Goal: Information Seeking & Learning: Check status

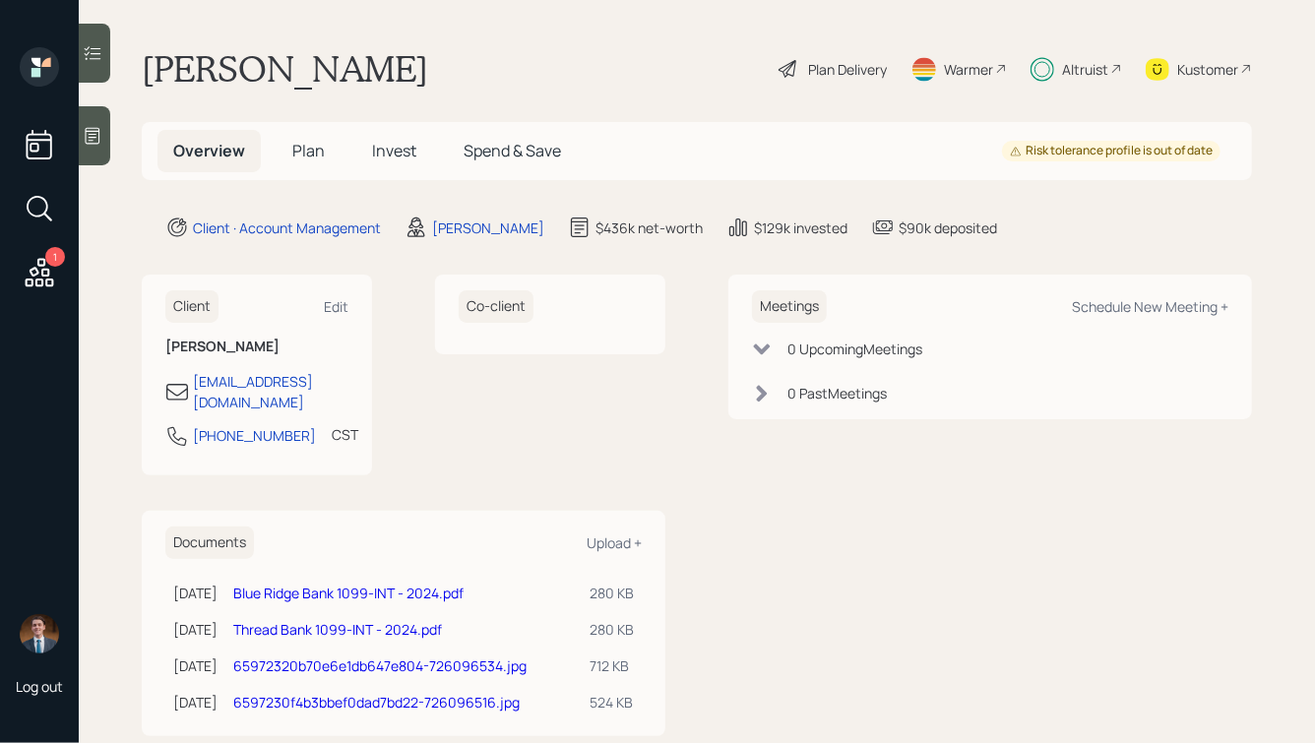
click at [305, 147] on span "Plan" at bounding box center [308, 151] width 32 height 22
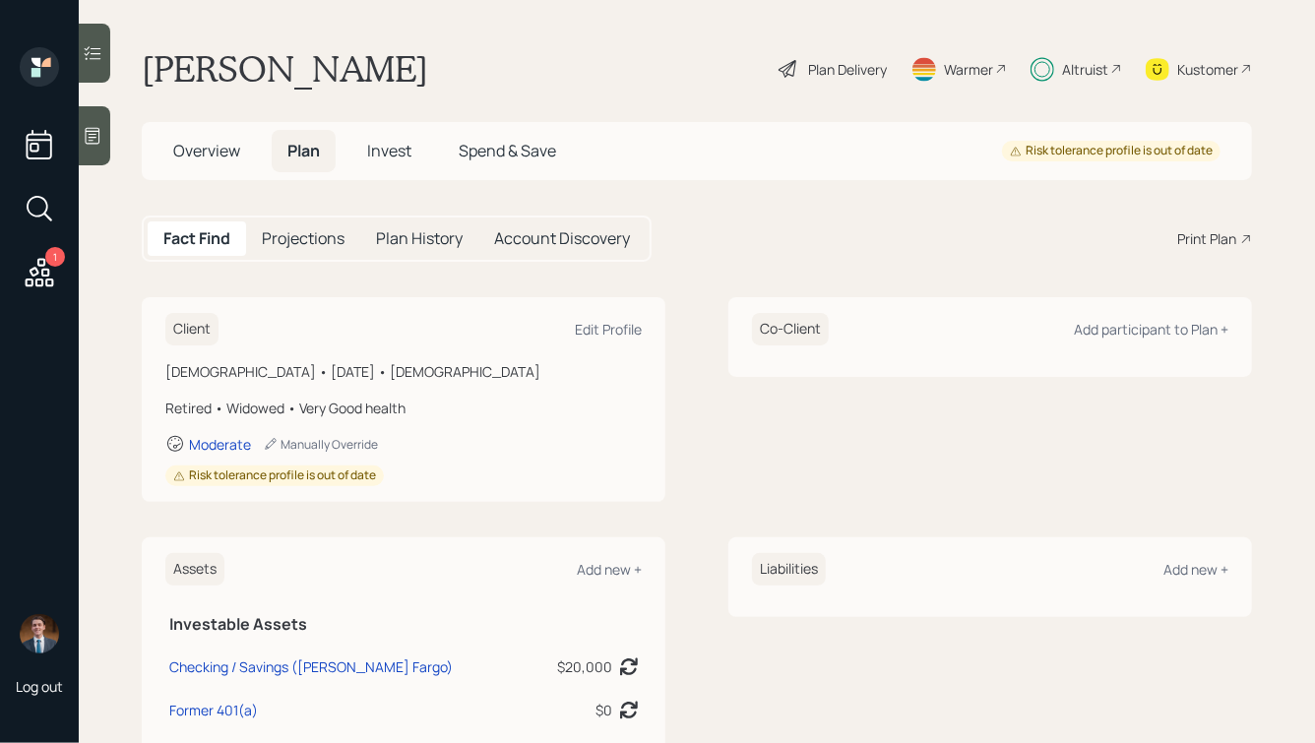
click at [385, 143] on span "Invest" at bounding box center [389, 151] width 44 height 22
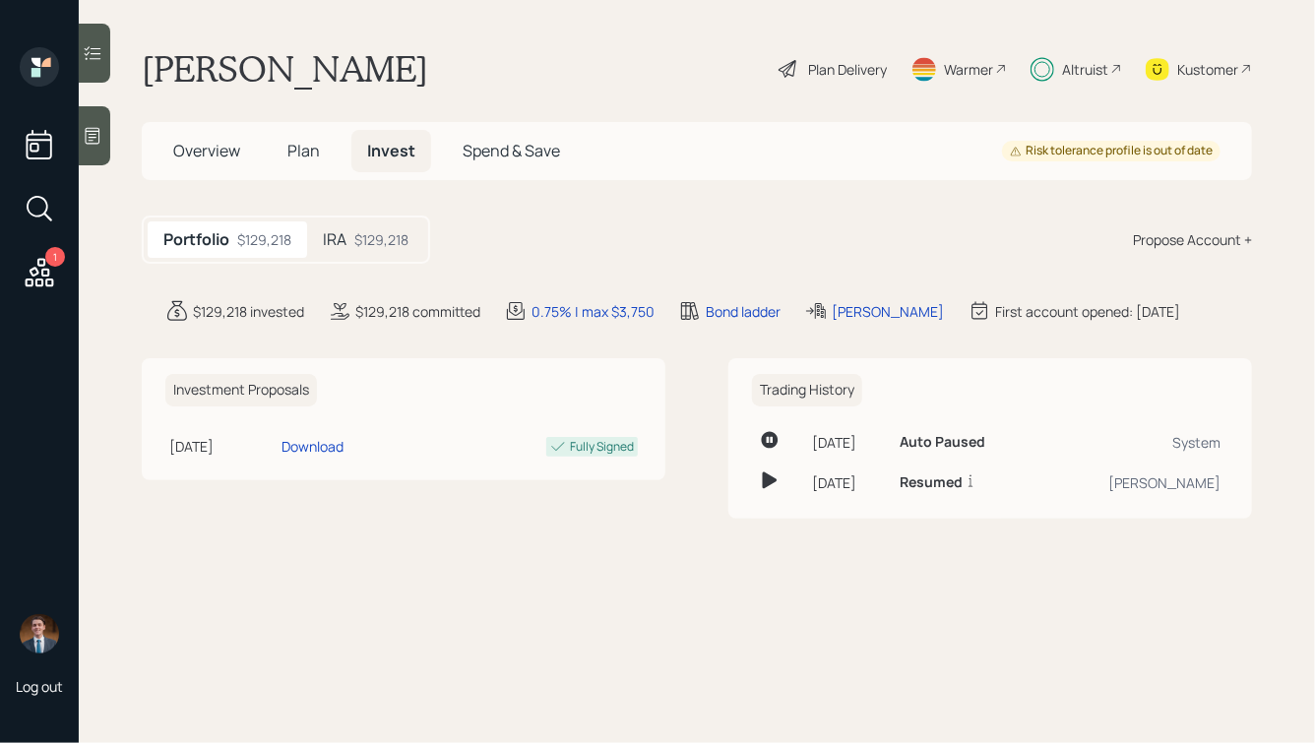
click at [346, 243] on h5 "IRA" at bounding box center [335, 239] width 24 height 19
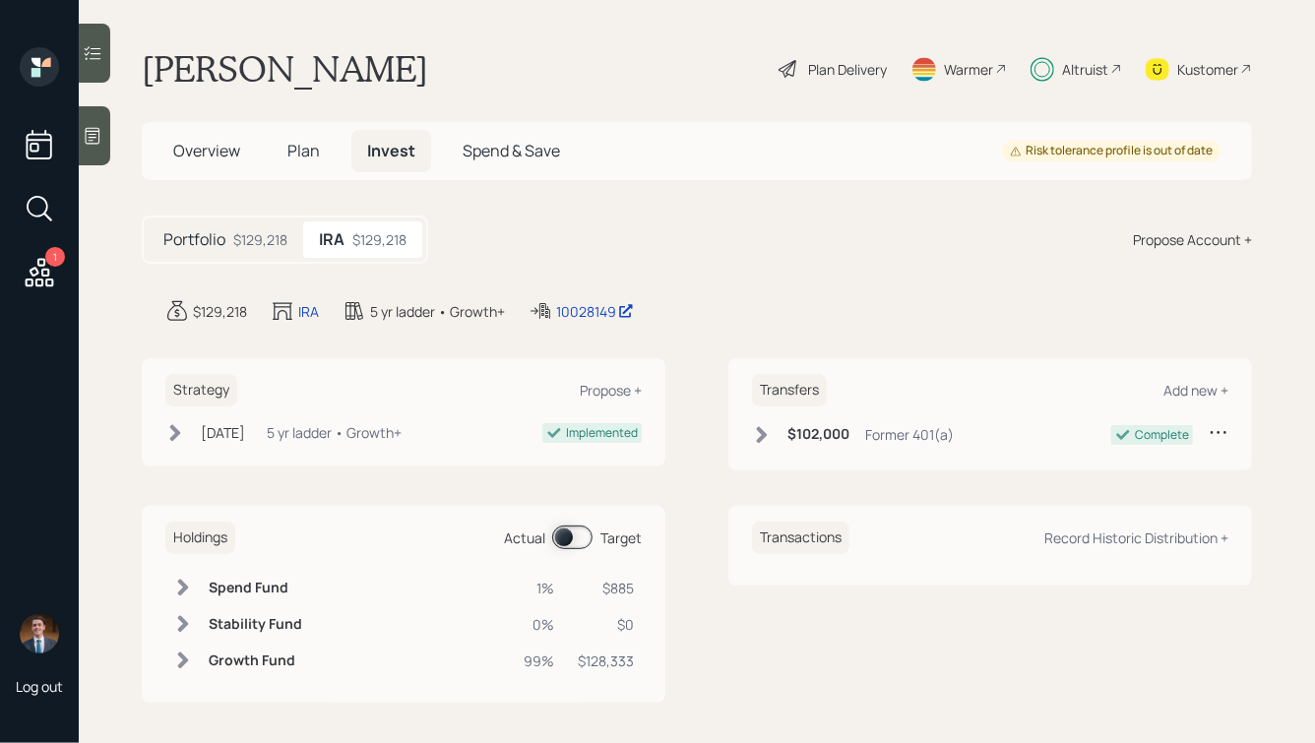
click at [760, 430] on icon at bounding box center [762, 434] width 11 height 17
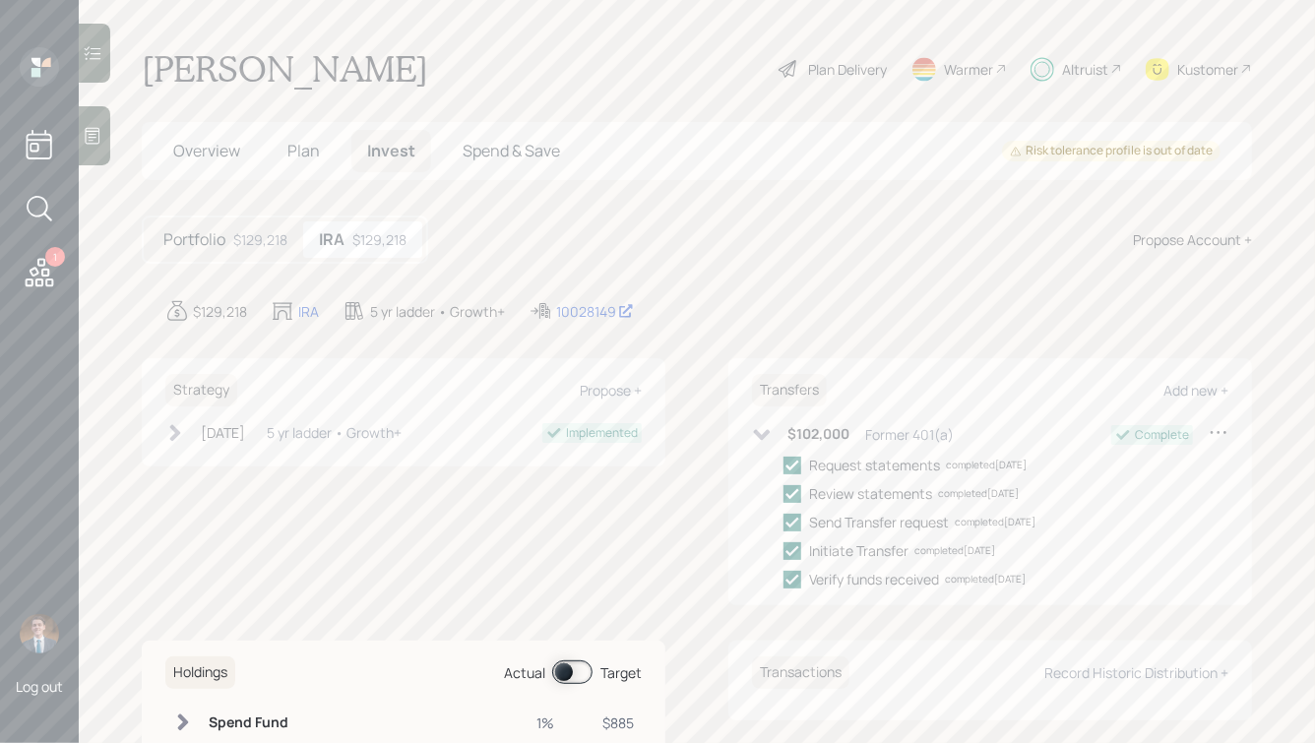
click at [1075, 61] on div "Altruist" at bounding box center [1085, 69] width 46 height 21
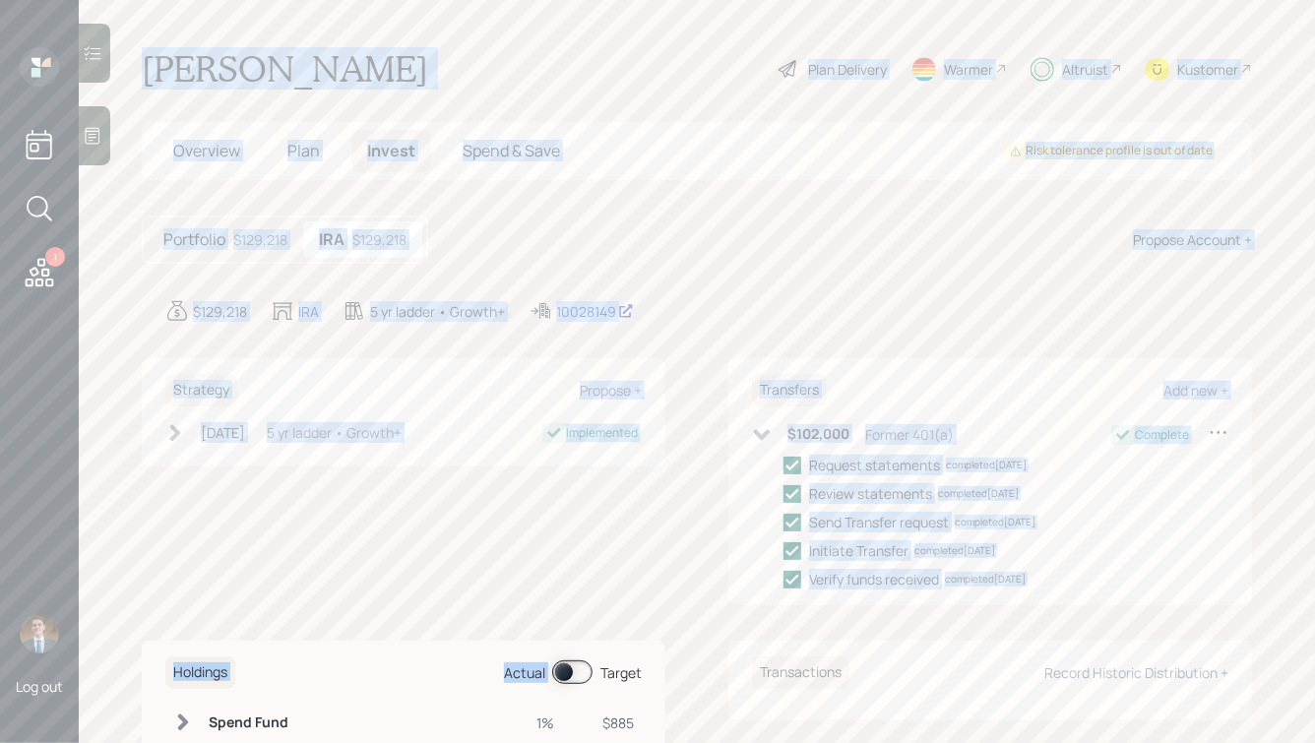
drag, startPoint x: 135, startPoint y: 44, endPoint x: 666, endPoint y: 623, distance: 786.0
click at [666, 623] on main "Javier Garcia Plan Delivery Warmer Altruist Kustomer Overview Plan Invest Spend…" at bounding box center [697, 371] width 1237 height 743
click at [666, 623] on div "Strategy Propose + Nov 10, 2023 Friday, November 10, 2023 3:25 PM EST 5 yr ladd…" at bounding box center [697, 597] width 1111 height 479
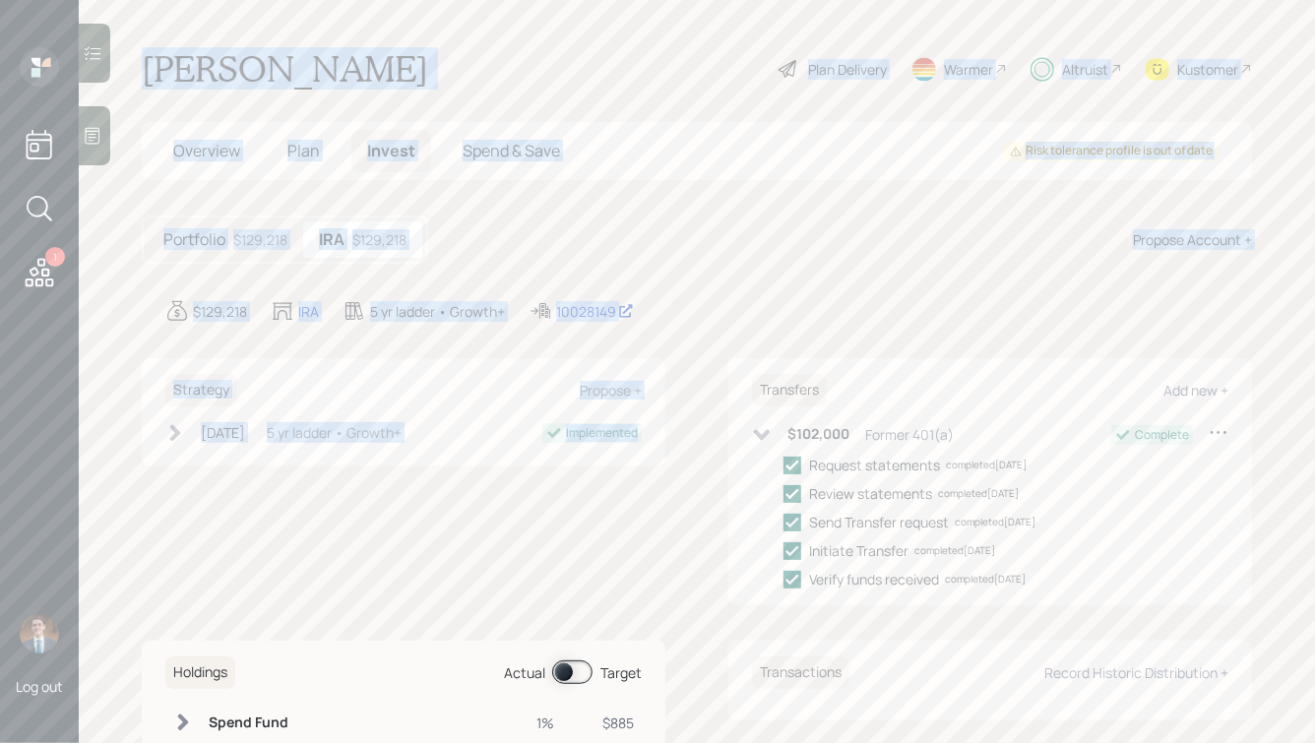
drag, startPoint x: 671, startPoint y: 460, endPoint x: 302, endPoint y: -75, distance: 649.7
click at [302, 0] on html "1 Log out Javier Garcia Plan Delivery Warmer Altruist Kustomer Overview Plan In…" at bounding box center [657, 371] width 1315 height 743
click at [283, 41] on main "Javier Garcia Plan Delivery Warmer Altruist Kustomer Overview Plan Invest Spend…" at bounding box center [697, 371] width 1237 height 743
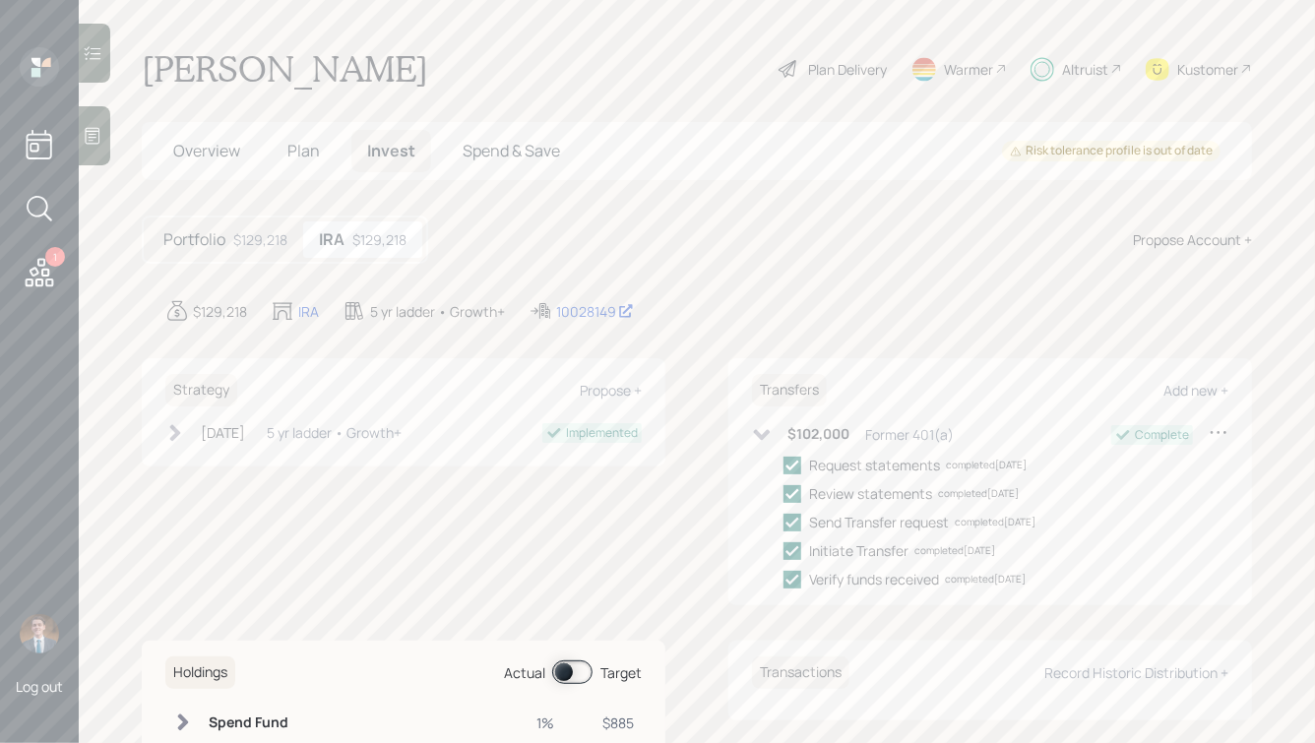
click at [509, 157] on span "Spend & Save" at bounding box center [511, 151] width 97 height 22
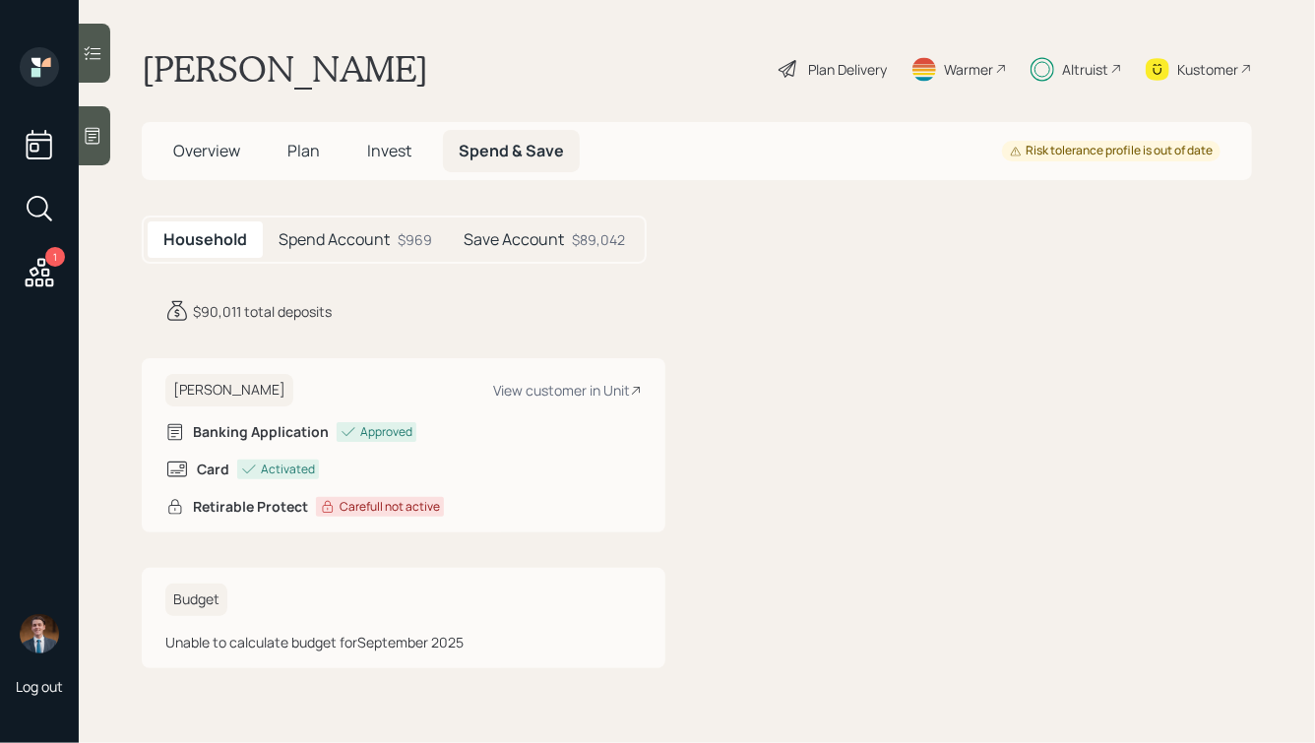
click at [454, 234] on div "Save Account $89,042" at bounding box center [544, 240] width 193 height 36
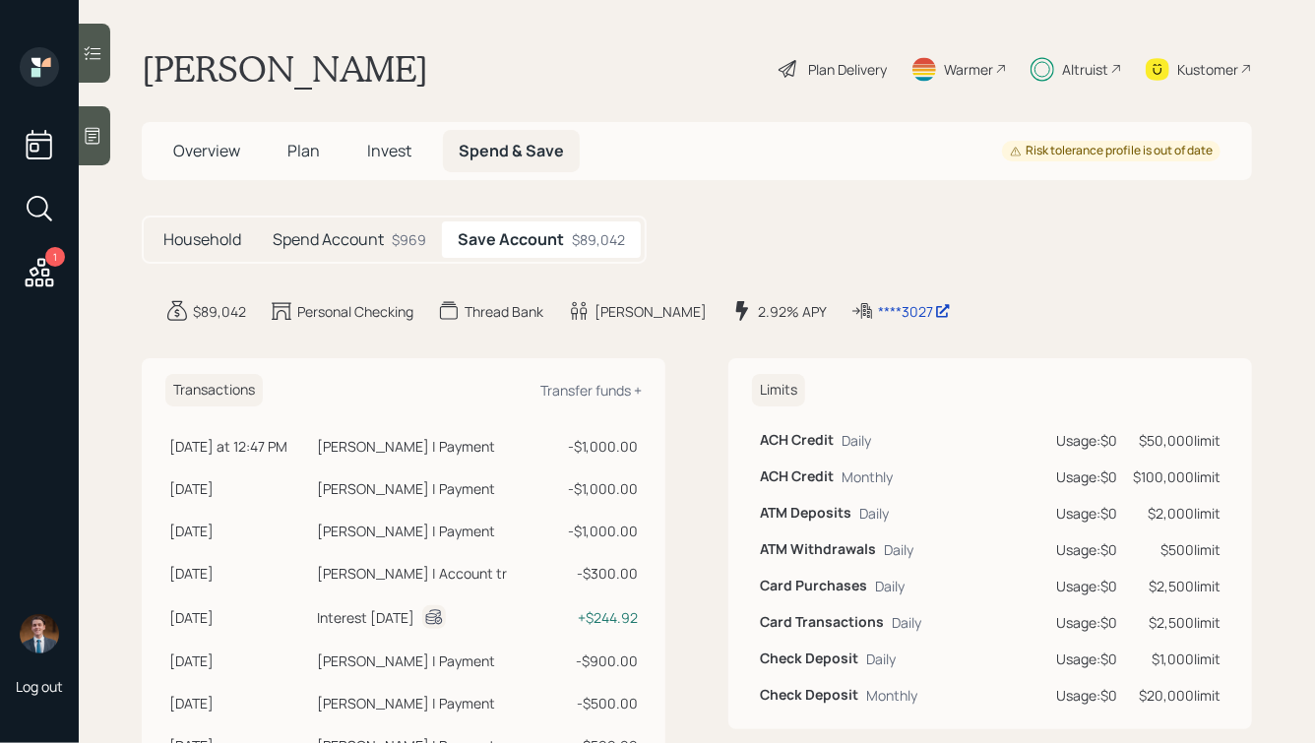
click at [426, 232] on div "Spend Account $969" at bounding box center [349, 240] width 185 height 36
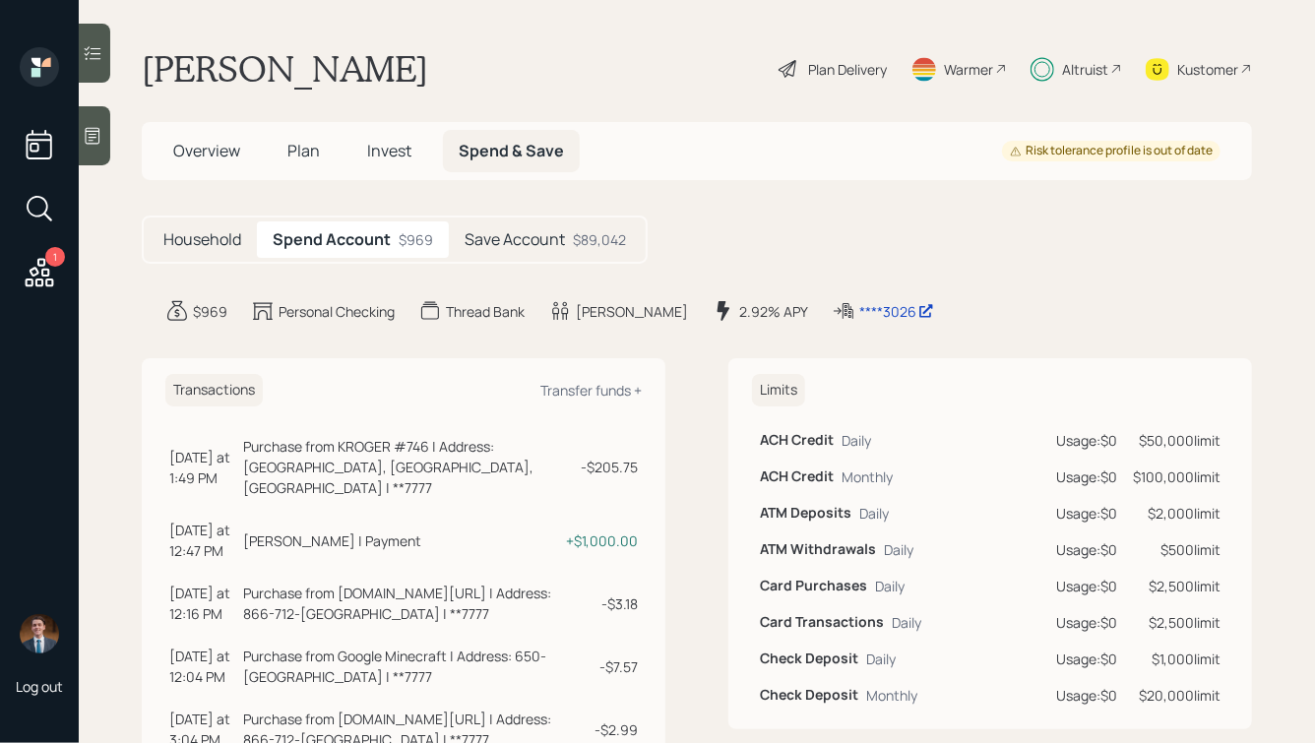
click at [542, 244] on h5 "Save Account" at bounding box center [515, 239] width 100 height 19
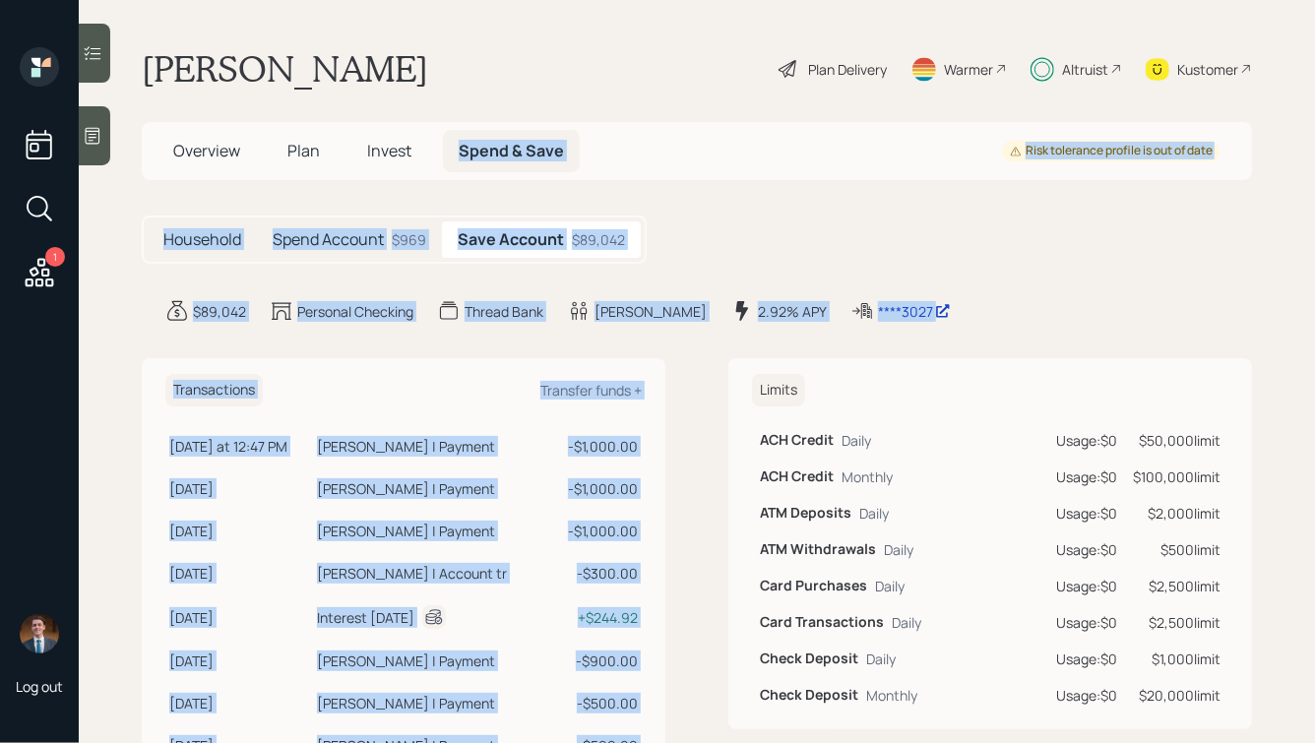
drag, startPoint x: 996, startPoint y: 331, endPoint x: 603, endPoint y: 86, distance: 463.9
click at [603, 87] on main "Javier Garcia Plan Delivery Warmer Altruist Kustomer Overview Plan Invest Spend…" at bounding box center [697, 371] width 1237 height 743
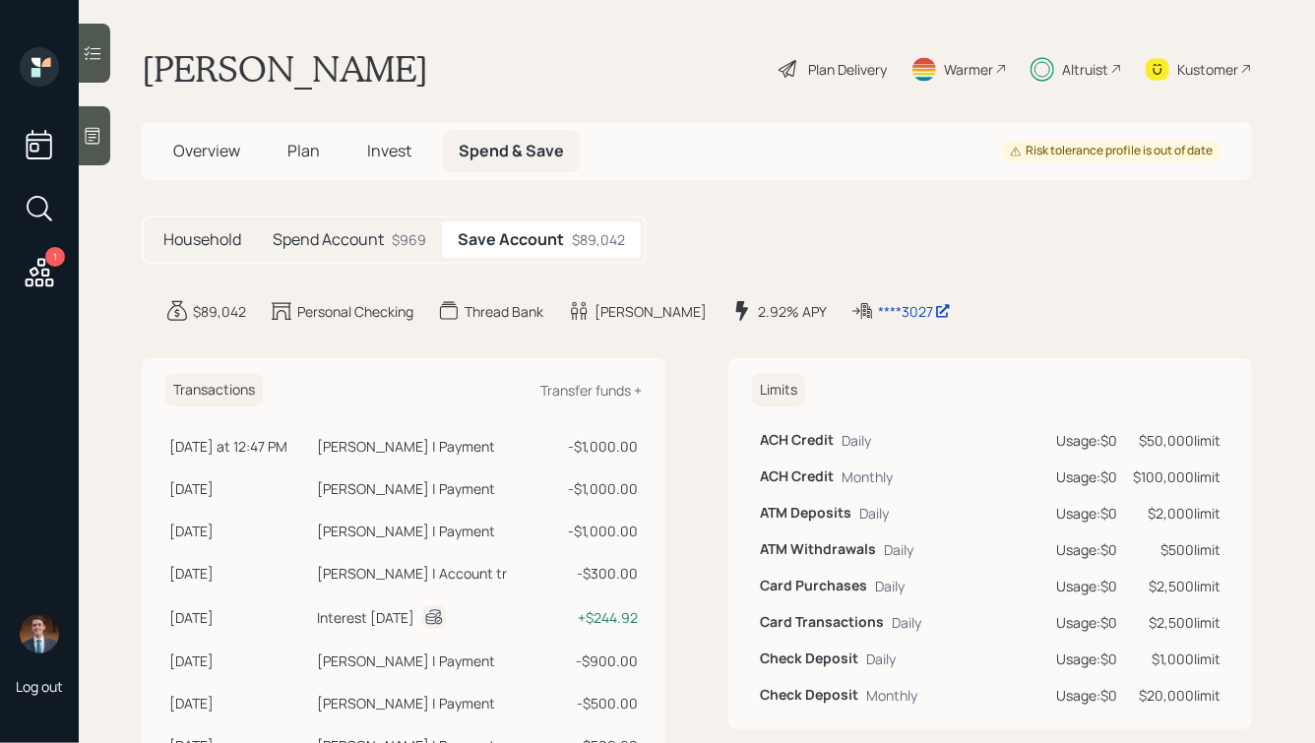
click at [603, 86] on div "Javier Garcia Plan Delivery Warmer Altruist Kustomer" at bounding box center [697, 68] width 1111 height 43
click at [349, 243] on h5 "Spend Account" at bounding box center [328, 239] width 111 height 19
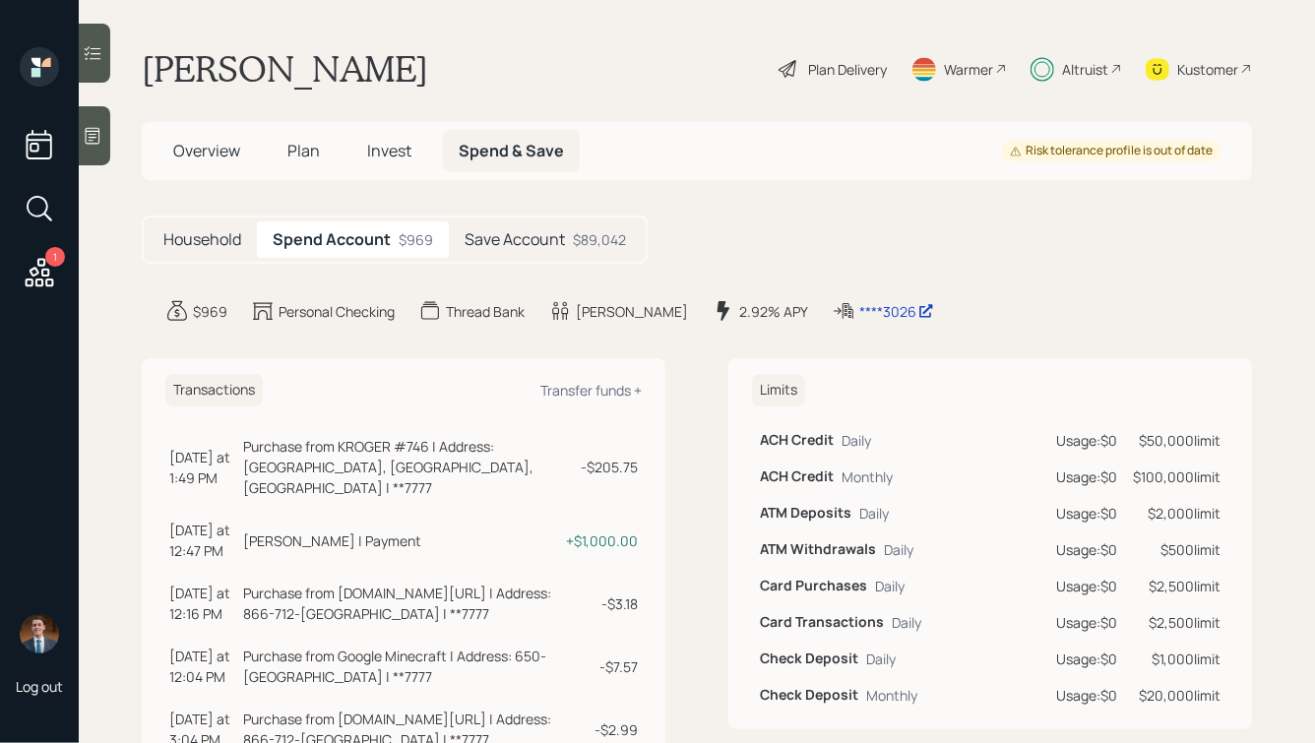
click at [539, 237] on h5 "Save Account" at bounding box center [515, 239] width 100 height 19
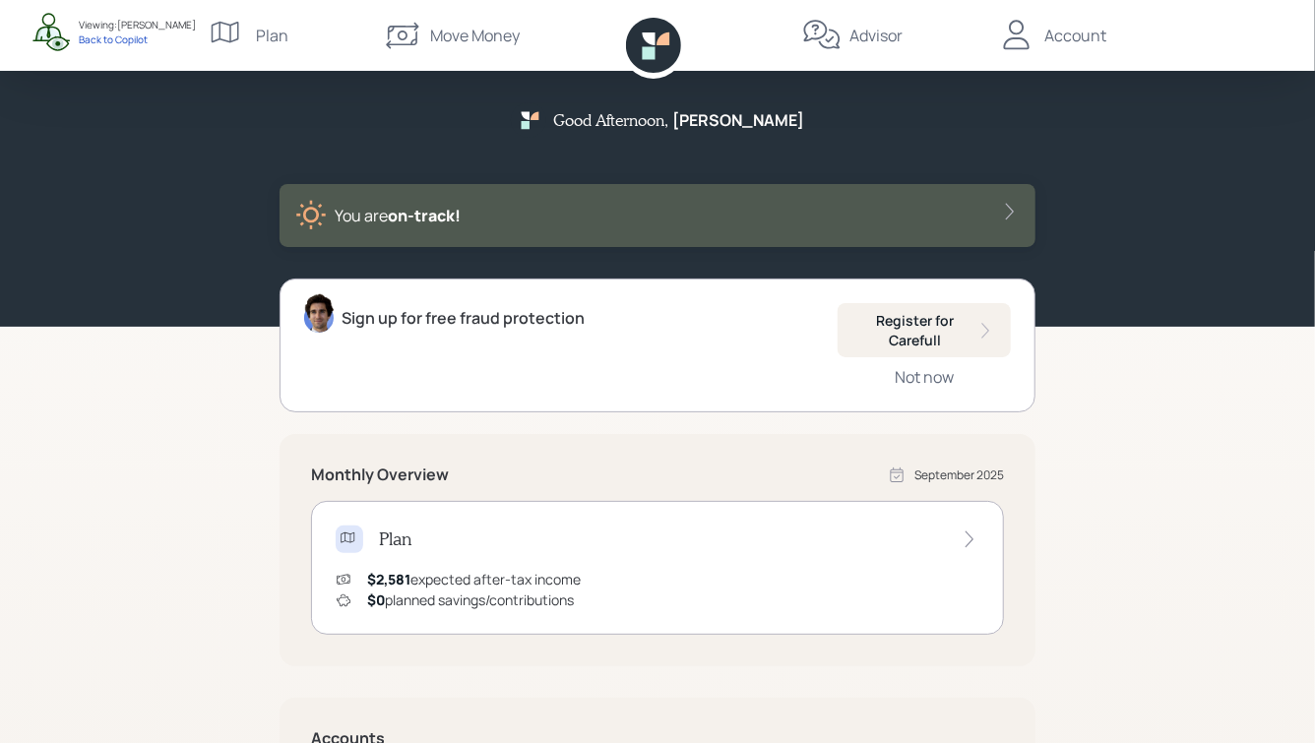
click at [472, 52] on div "Move Money" at bounding box center [451, 35] width 137 height 71
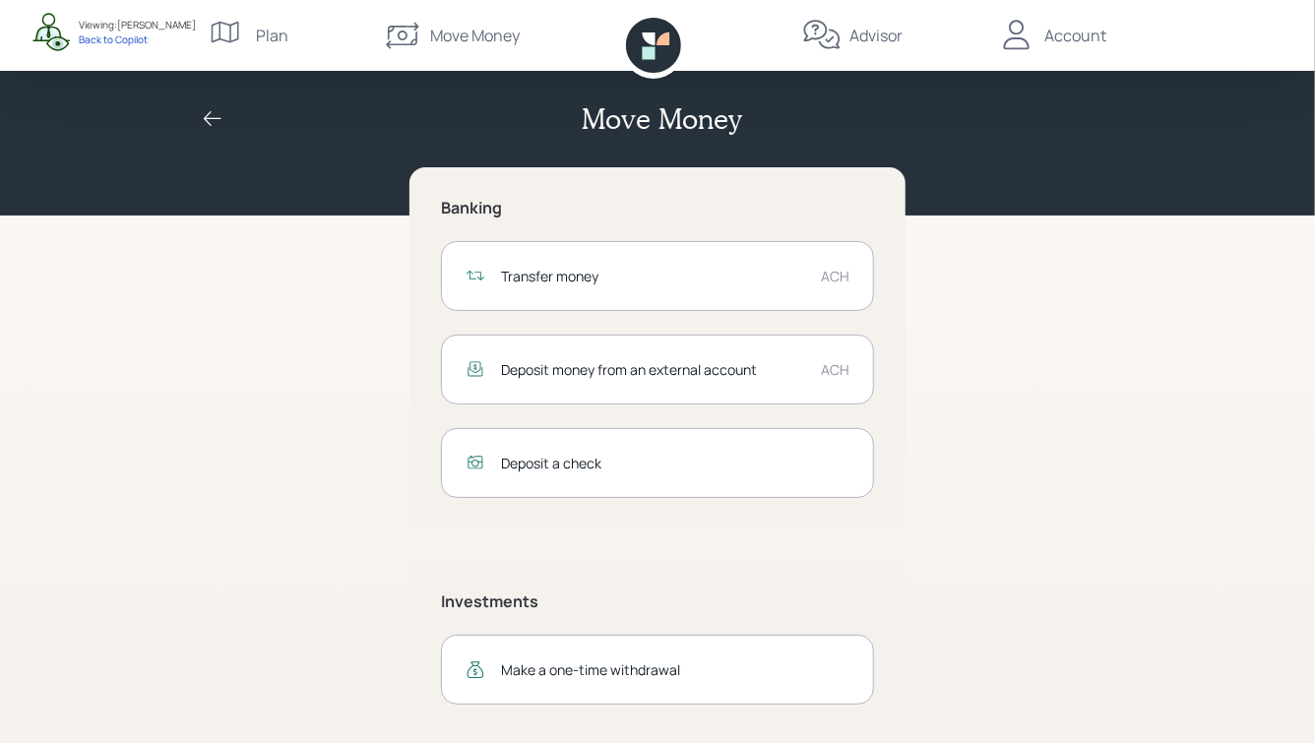
click at [638, 283] on div "Transfer money" at bounding box center [653, 276] width 304 height 21
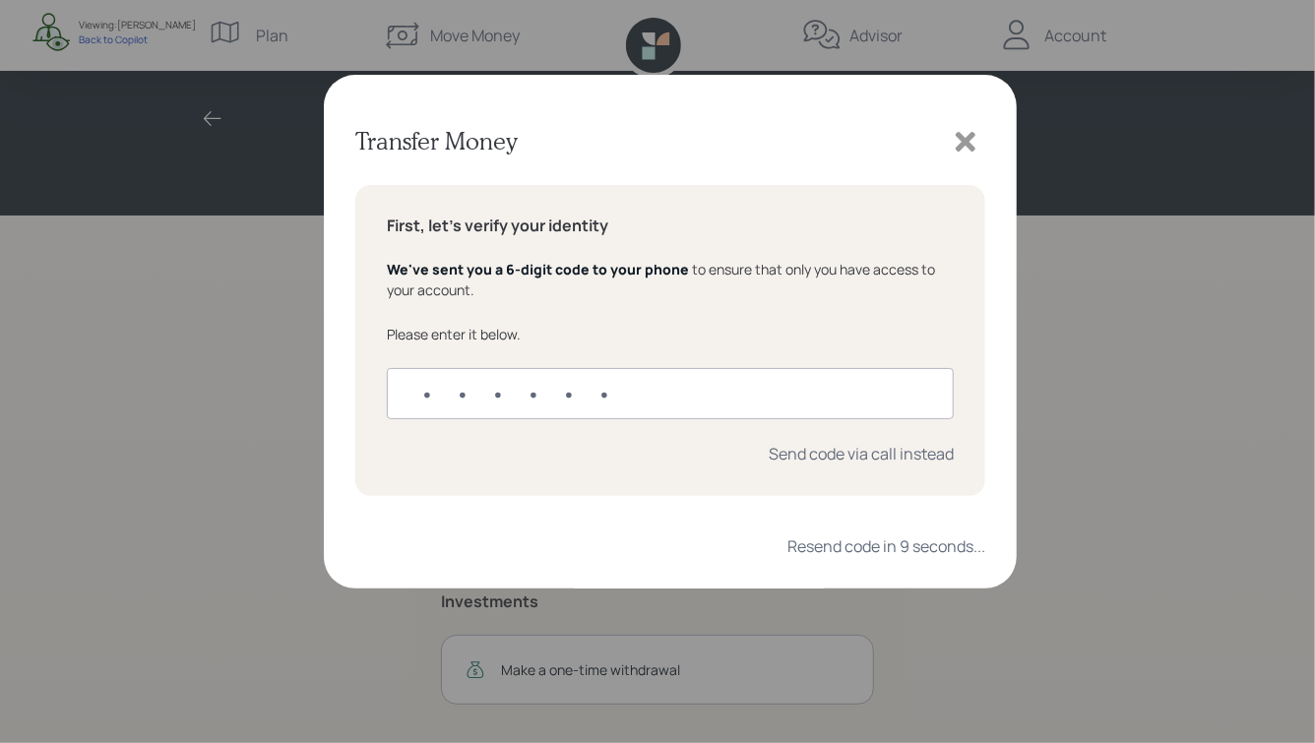
click at [962, 138] on icon at bounding box center [966, 142] width 20 height 20
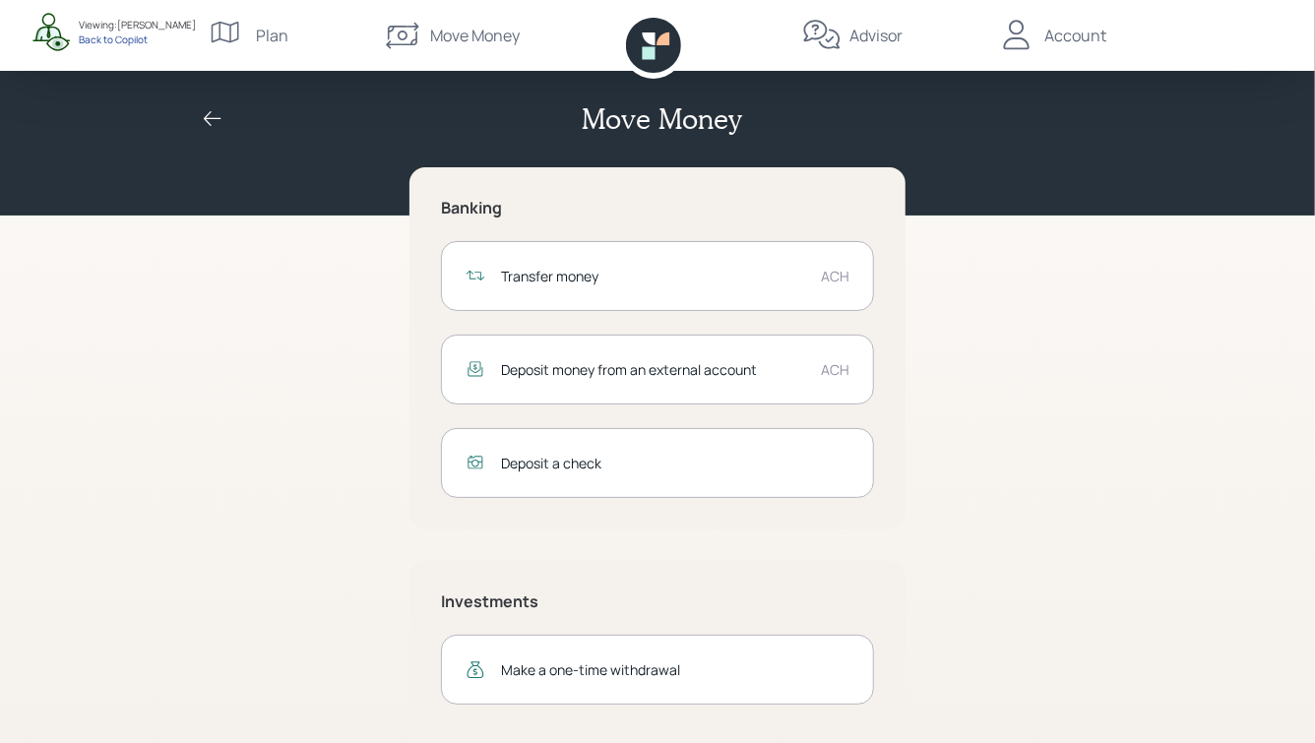
click at [106, 35] on div "Back to Copilot" at bounding box center [137, 39] width 117 height 14
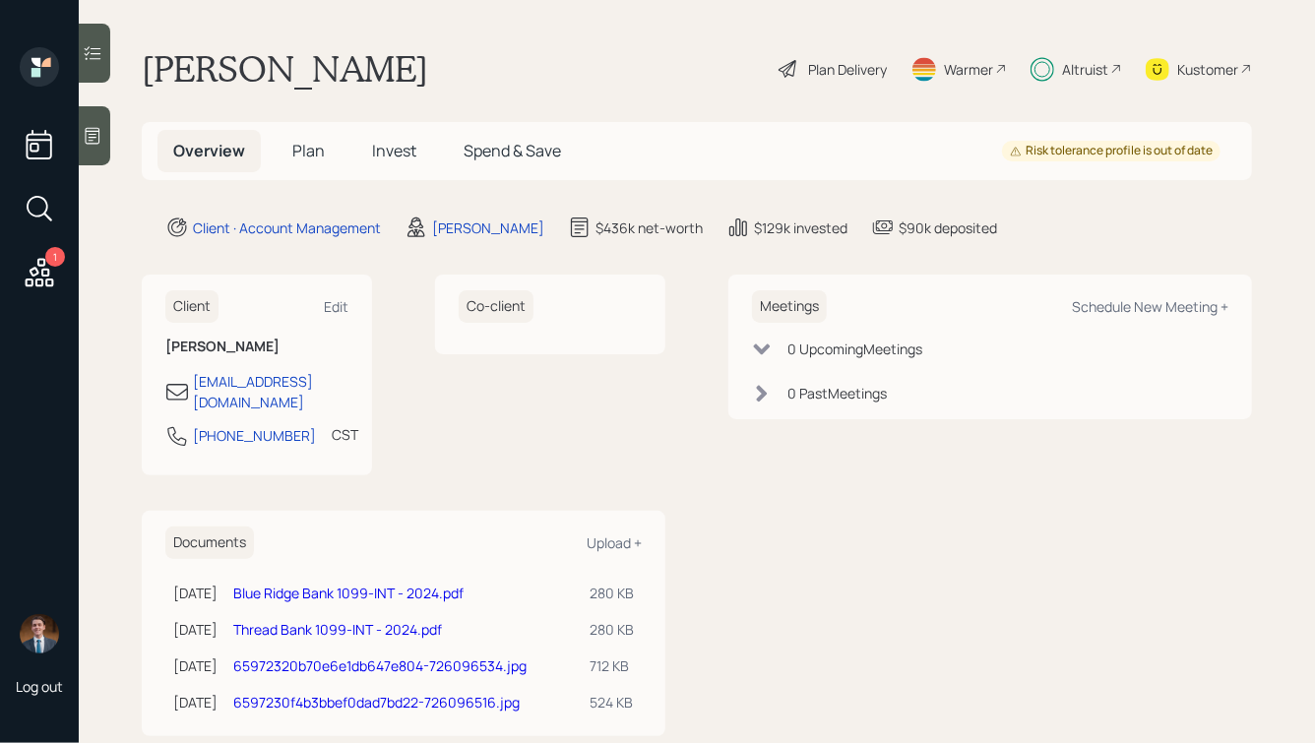
click at [494, 157] on span "Spend & Save" at bounding box center [512, 151] width 97 height 22
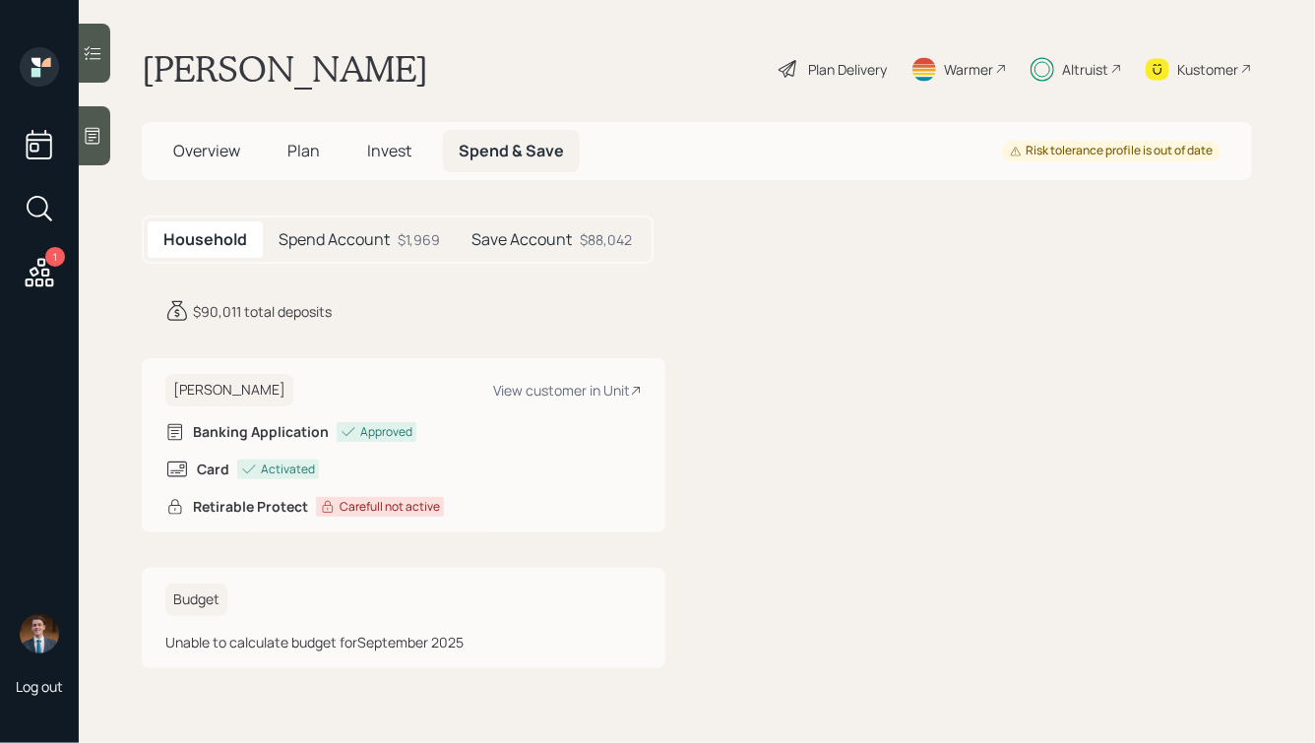
click at [379, 224] on div "Spend Account $1,969" at bounding box center [359, 240] width 193 height 36
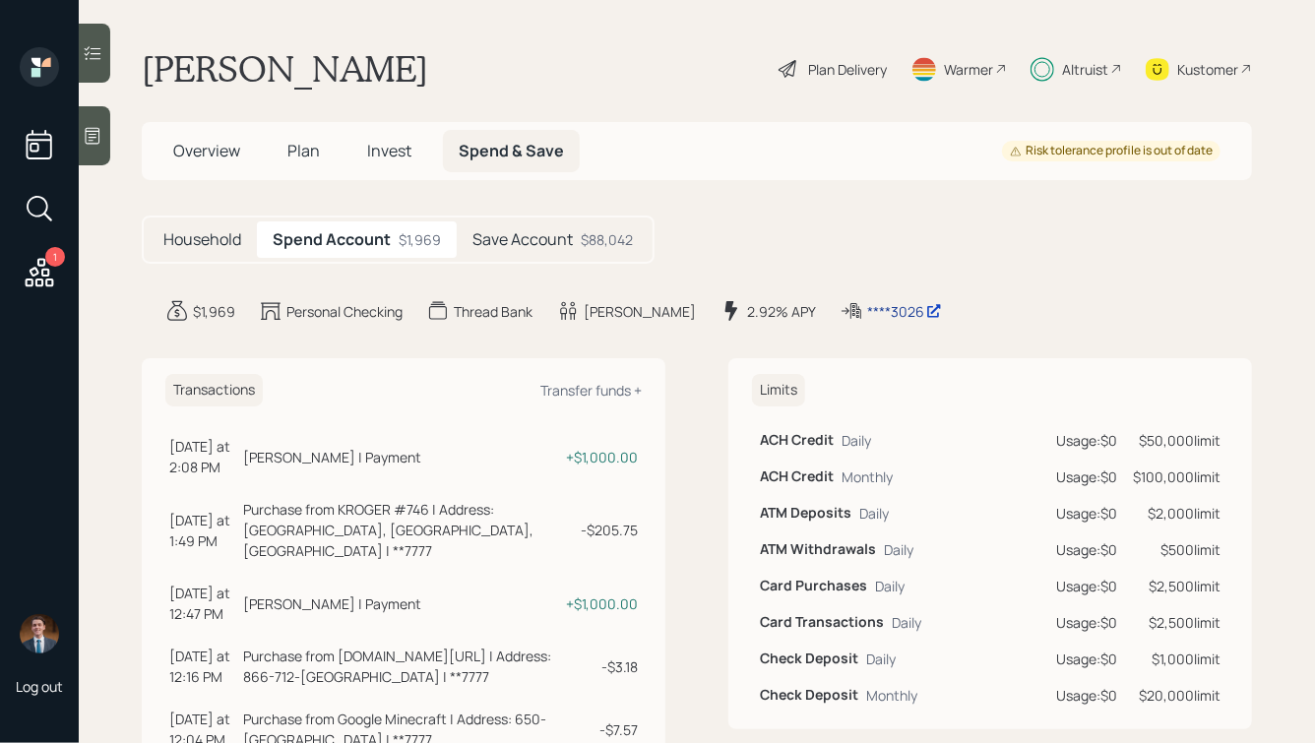
click at [867, 308] on div "****3026" at bounding box center [904, 311] width 75 height 21
click at [577, 226] on div "Save Account $88,042" at bounding box center [553, 240] width 192 height 36
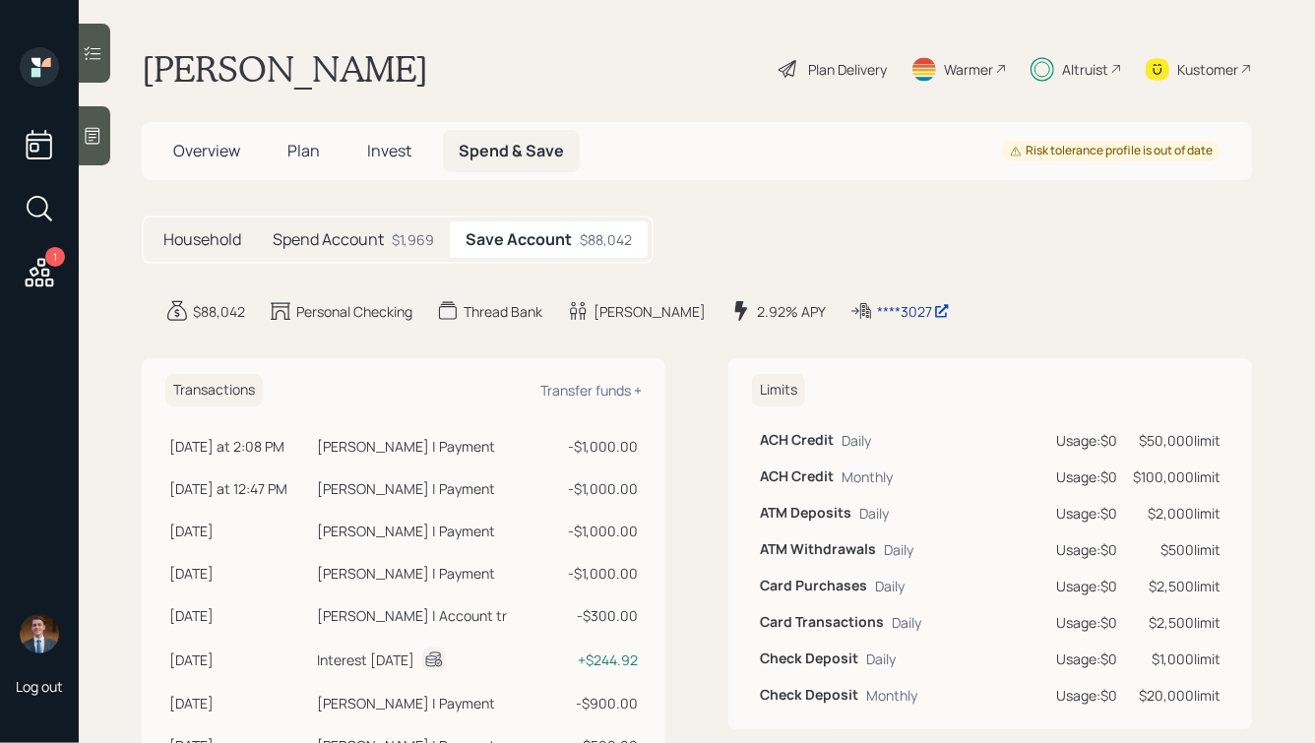
click at [877, 308] on div "****3027" at bounding box center [913, 311] width 73 height 21
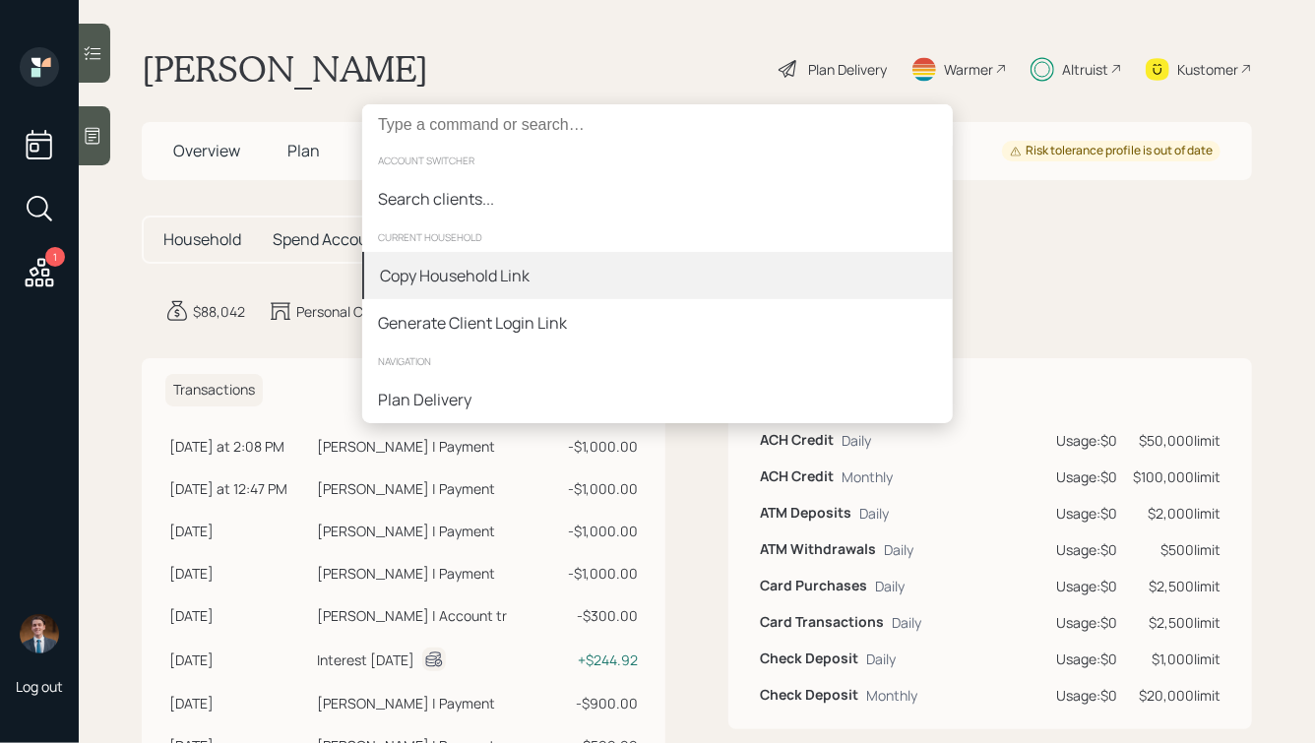
click at [463, 264] on div "Copy Household Link" at bounding box center [455, 276] width 150 height 24
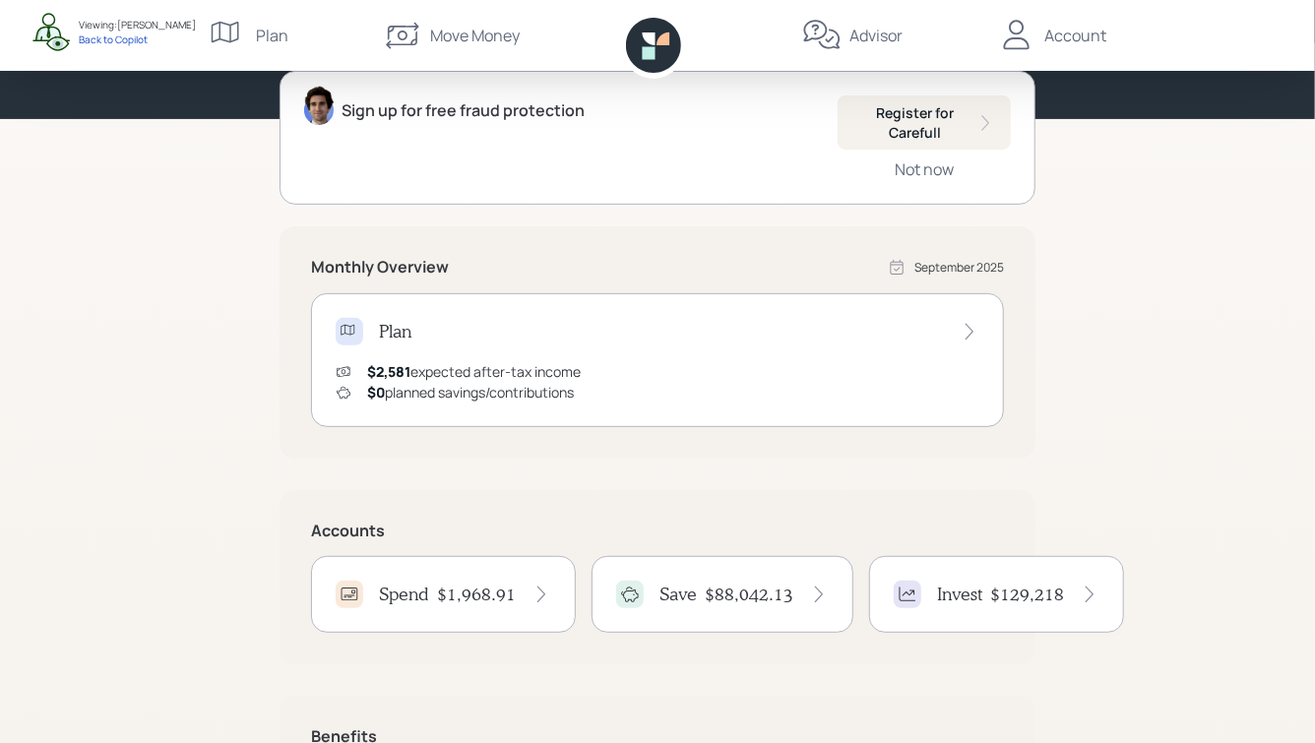
scroll to position [402, 0]
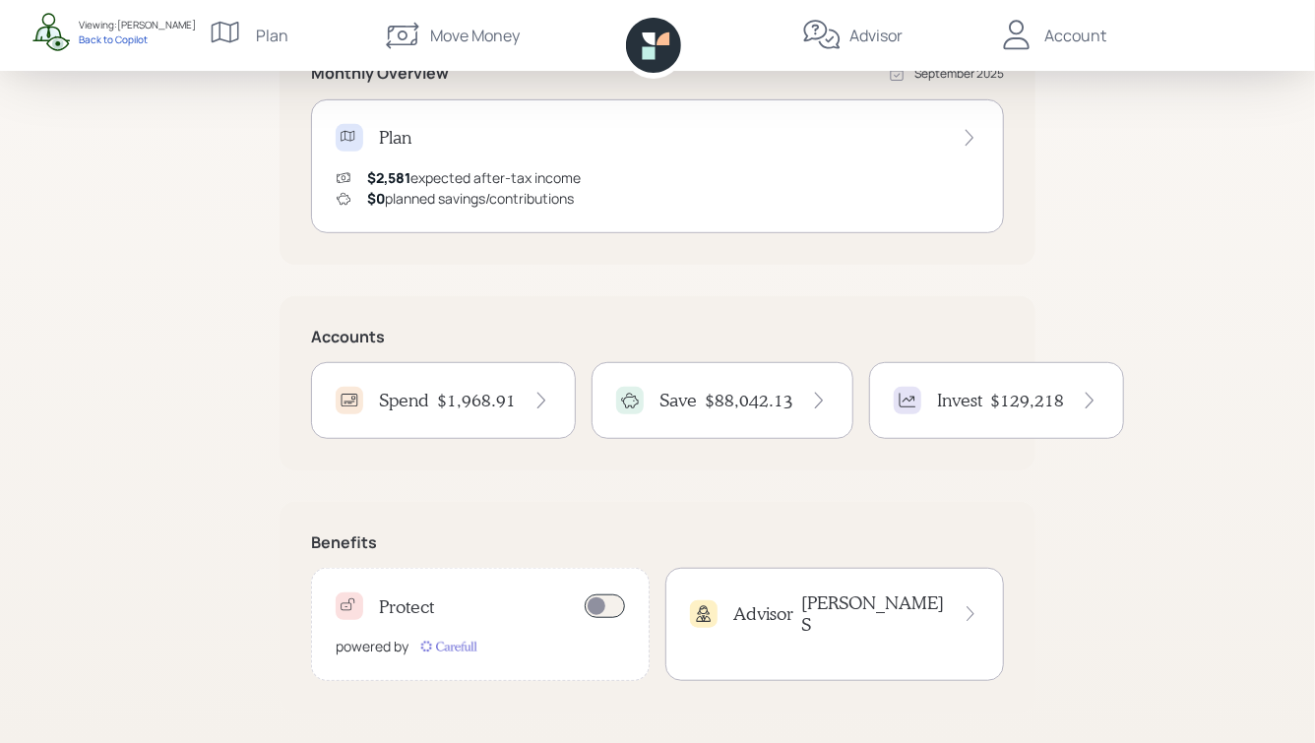
click at [712, 384] on div "Save $88,042.13" at bounding box center [723, 400] width 262 height 77
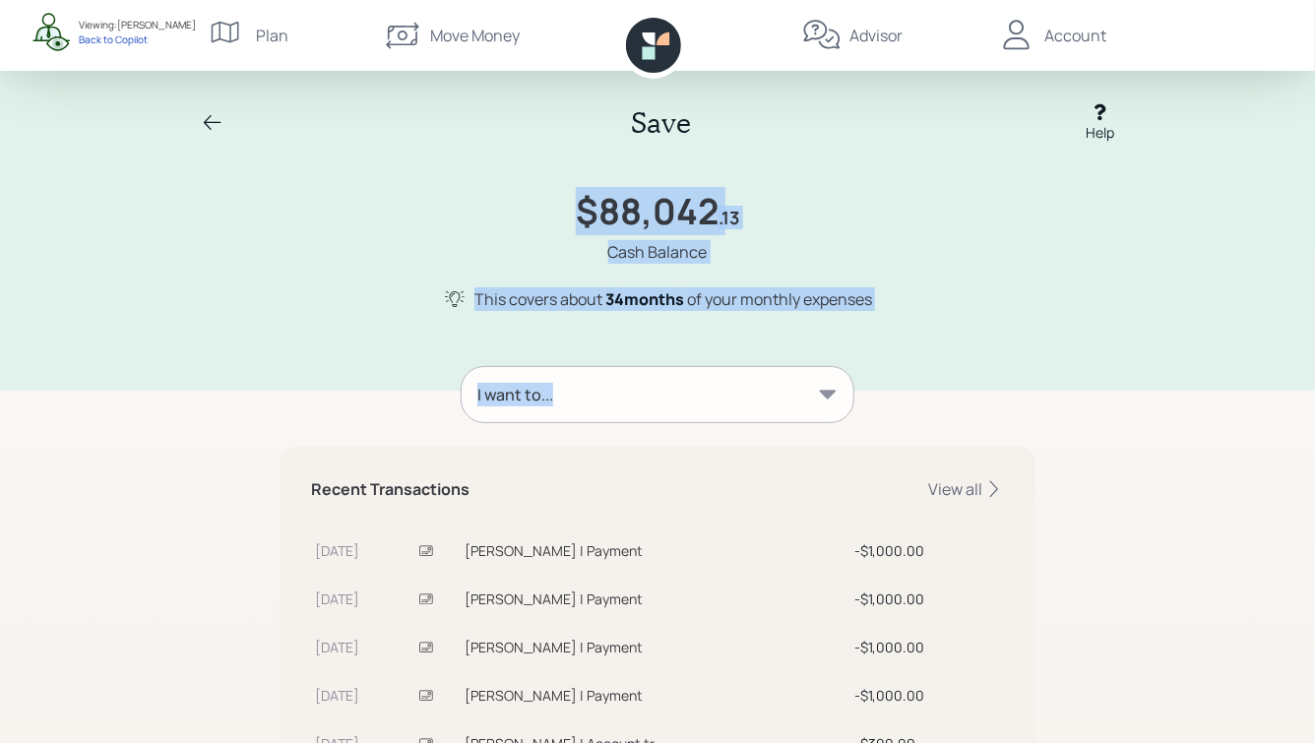
drag, startPoint x: 550, startPoint y: 191, endPoint x: 939, endPoint y: 351, distance: 420.7
click at [939, 351] on div "Save Help $88,042 .13 Cash Balance This covers about 34 month s of your monthly…" at bounding box center [657, 546] width 1315 height 1093
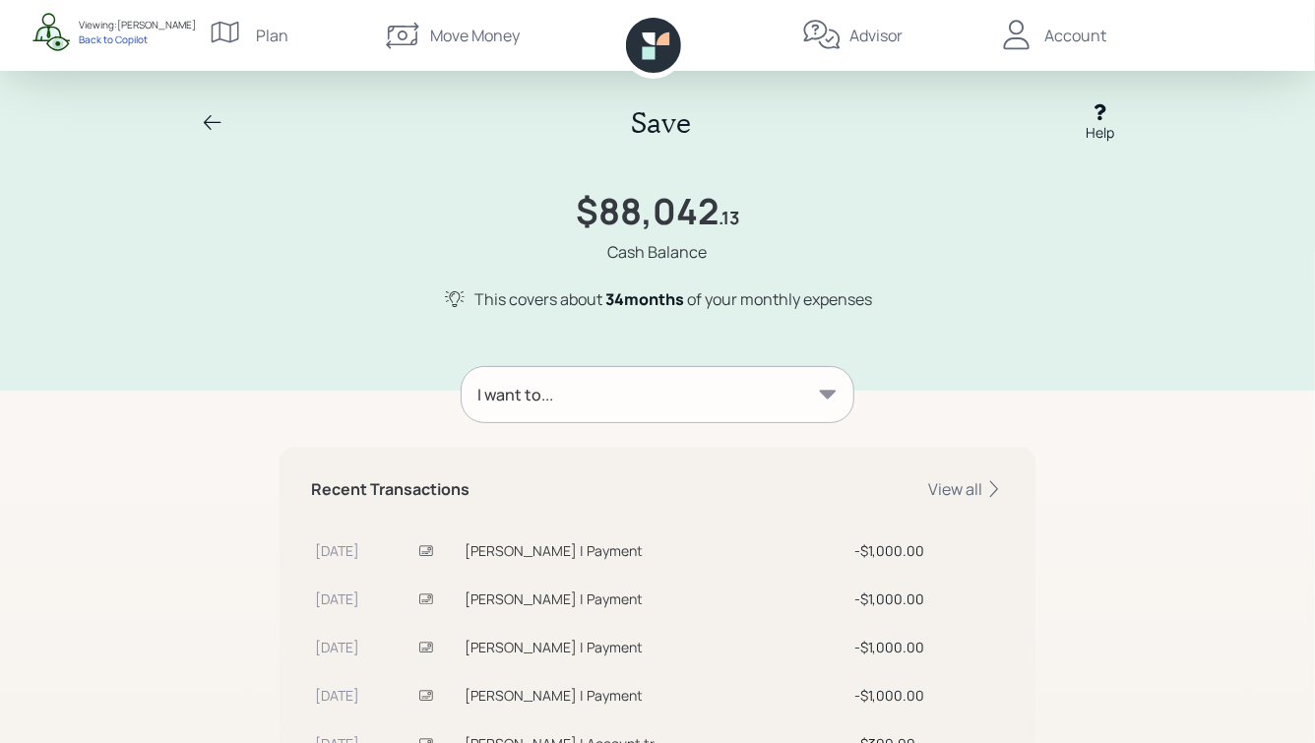
click at [939, 351] on div "I want to... Recent Transactions View all Sep 29 Javier Garcia | Payment $1,000…" at bounding box center [658, 718] width 756 height 750
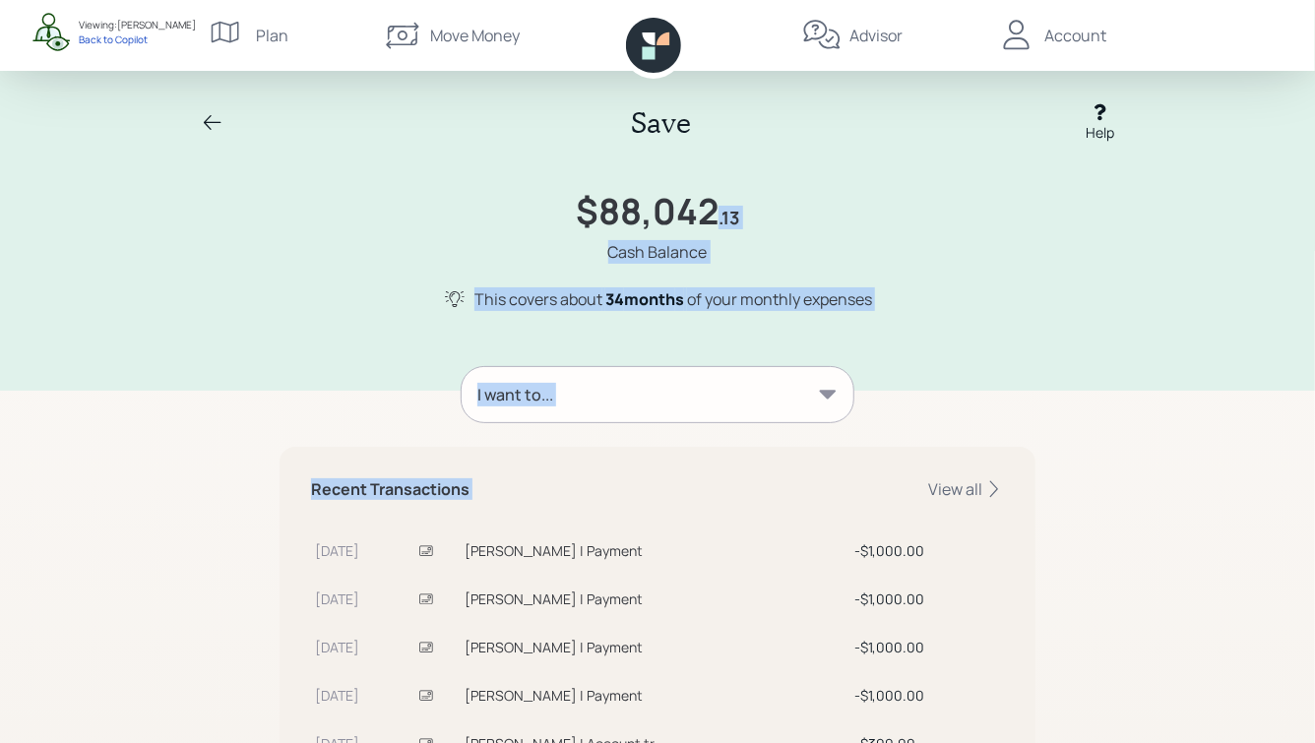
drag, startPoint x: 920, startPoint y: 426, endPoint x: 610, endPoint y: 166, distance: 404.6
click at [613, 176] on div "Save Help $88,042 .13 Cash Balance This covers about 34 month s of your monthly…" at bounding box center [657, 546] width 1315 height 1093
click at [507, 235] on div "$88,042 .13 Cash Balance" at bounding box center [657, 227] width 945 height 74
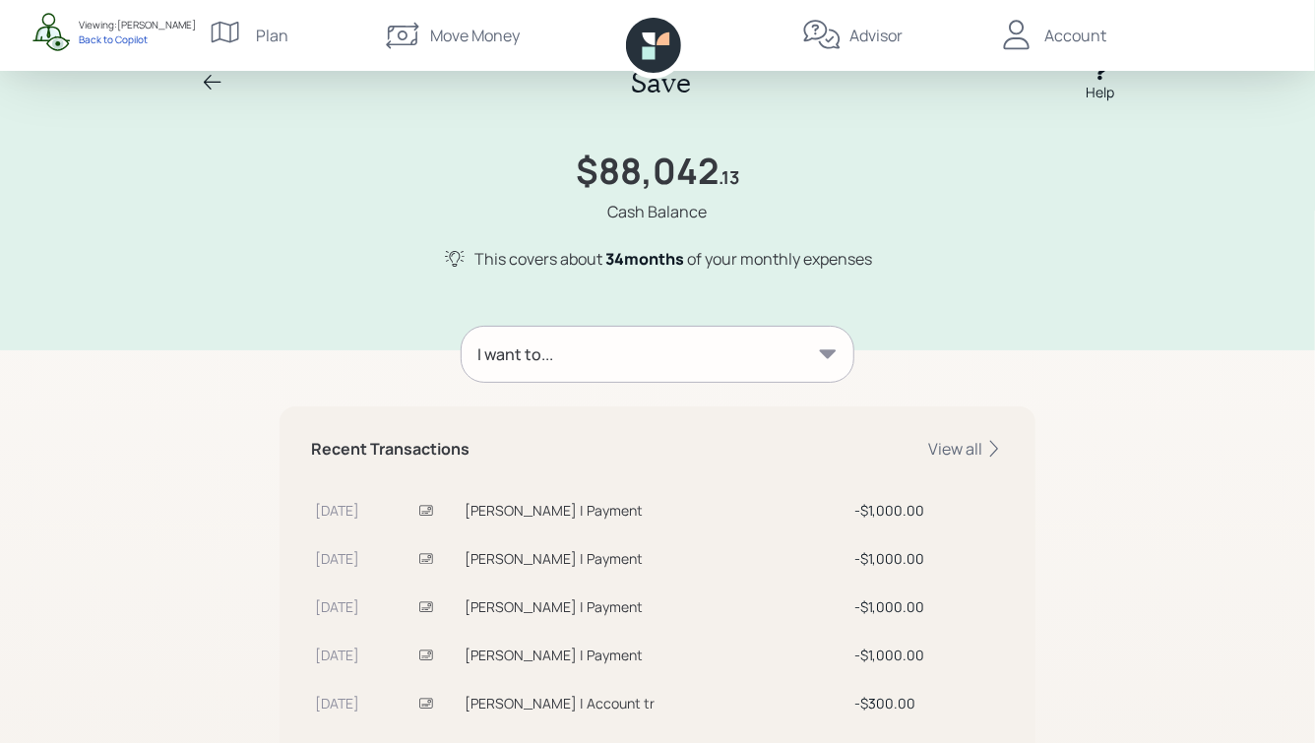
scroll to position [39, 0]
click at [210, 78] on icon at bounding box center [213, 84] width 24 height 24
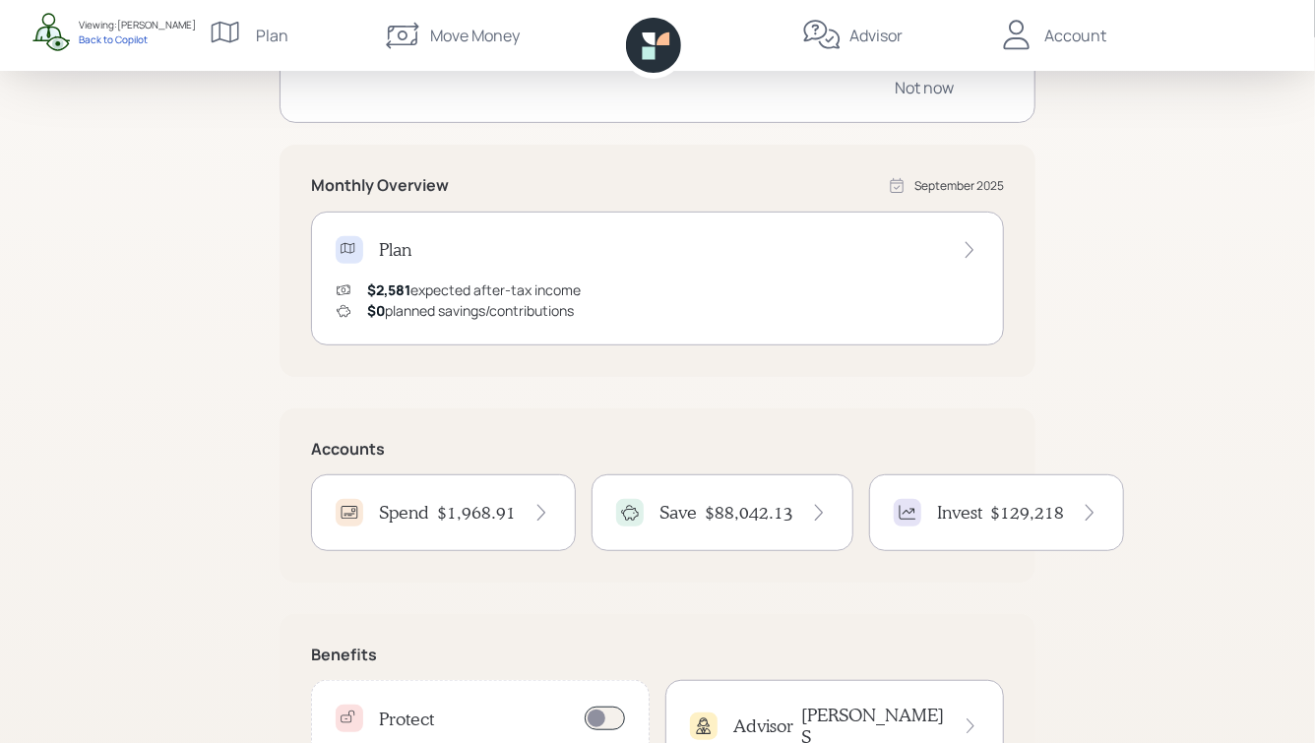
scroll to position [402, 0]
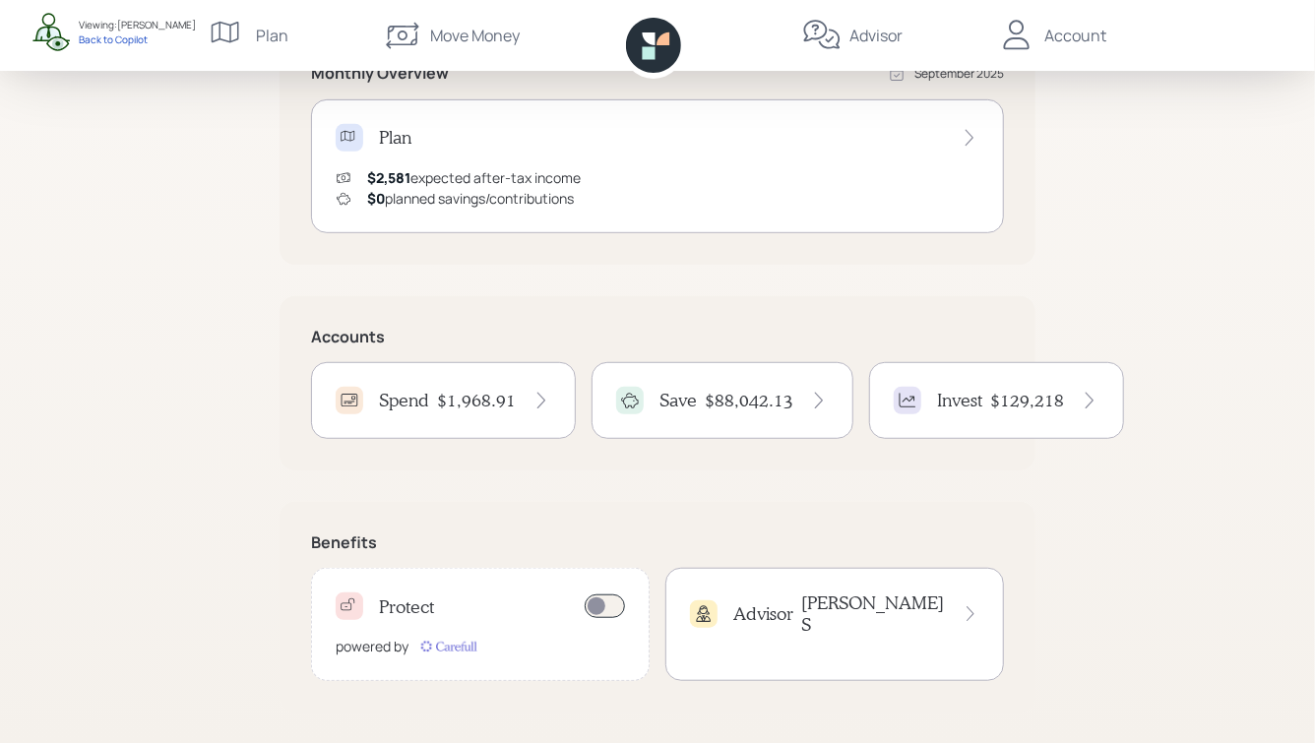
click at [507, 397] on h4 "$1,968.91" at bounding box center [476, 401] width 79 height 22
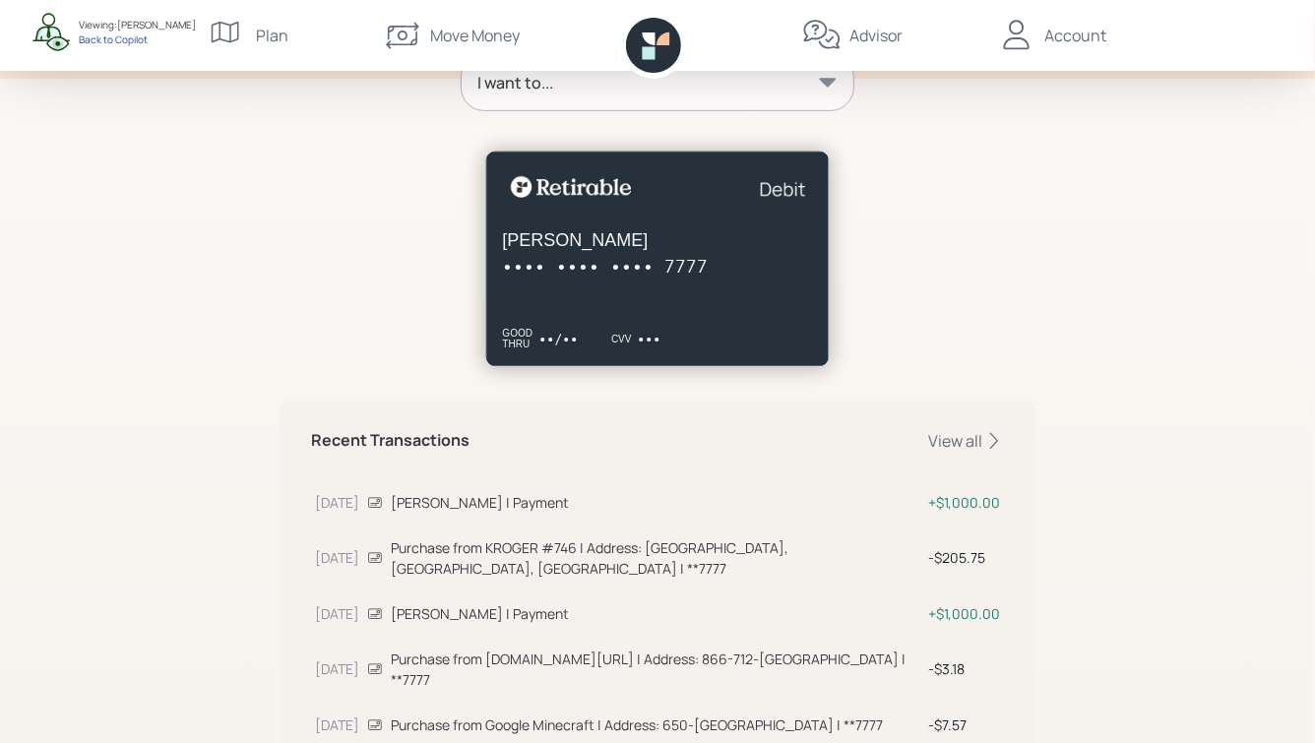
scroll to position [286, 0]
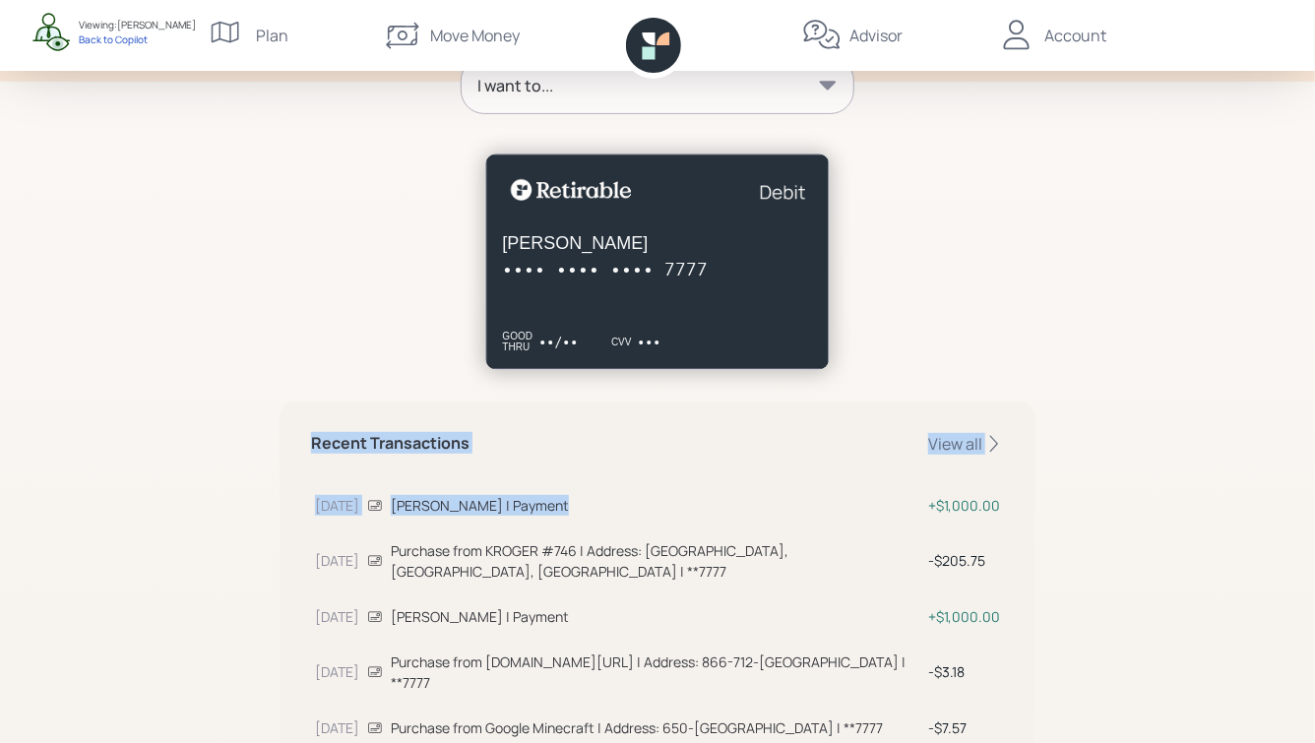
drag, startPoint x: 569, startPoint y: 508, endPoint x: 299, endPoint y: 383, distance: 297.3
click at [300, 384] on div "I want to... Recent Transactions View all Sep 29 Javier Garcia | Payment $1,000…" at bounding box center [658, 553] width 756 height 993
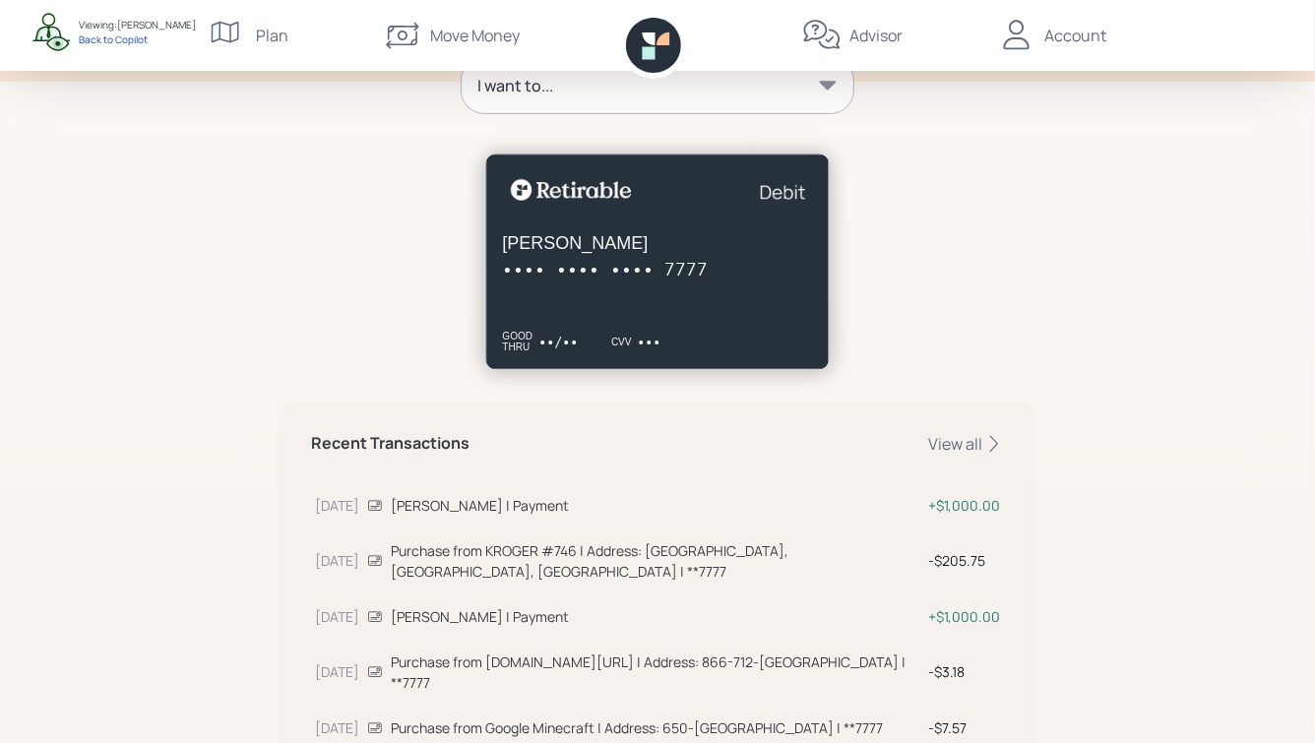
click at [299, 383] on div "I want to... Recent Transactions View all Sep 29 Javier Garcia | Payment $1,000…" at bounding box center [658, 553] width 756 height 993
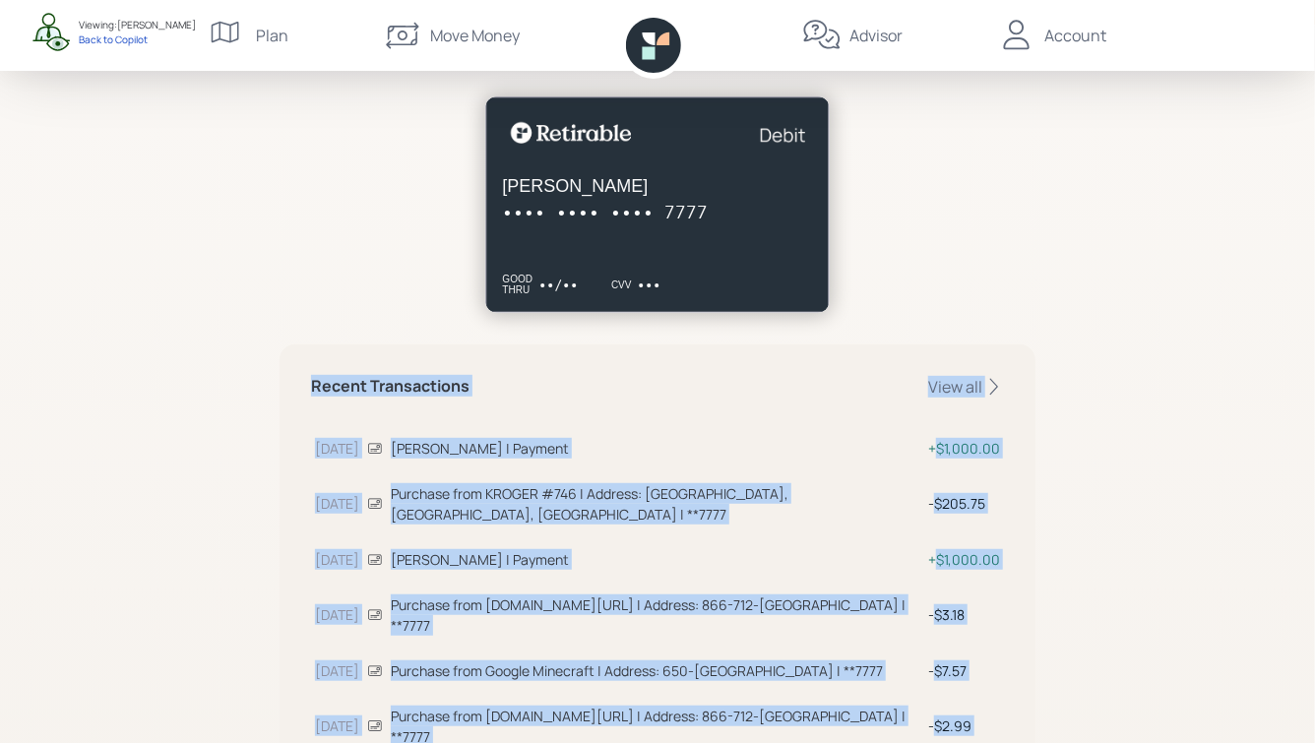
drag, startPoint x: 290, startPoint y: 429, endPoint x: 862, endPoint y: 743, distance: 652.5
click at [862, 742] on div "Recent Transactions View all Sep 29 Javier Garcia | Payment $1,000.00 Sep 27 Pu…" at bounding box center [658, 670] width 756 height 650
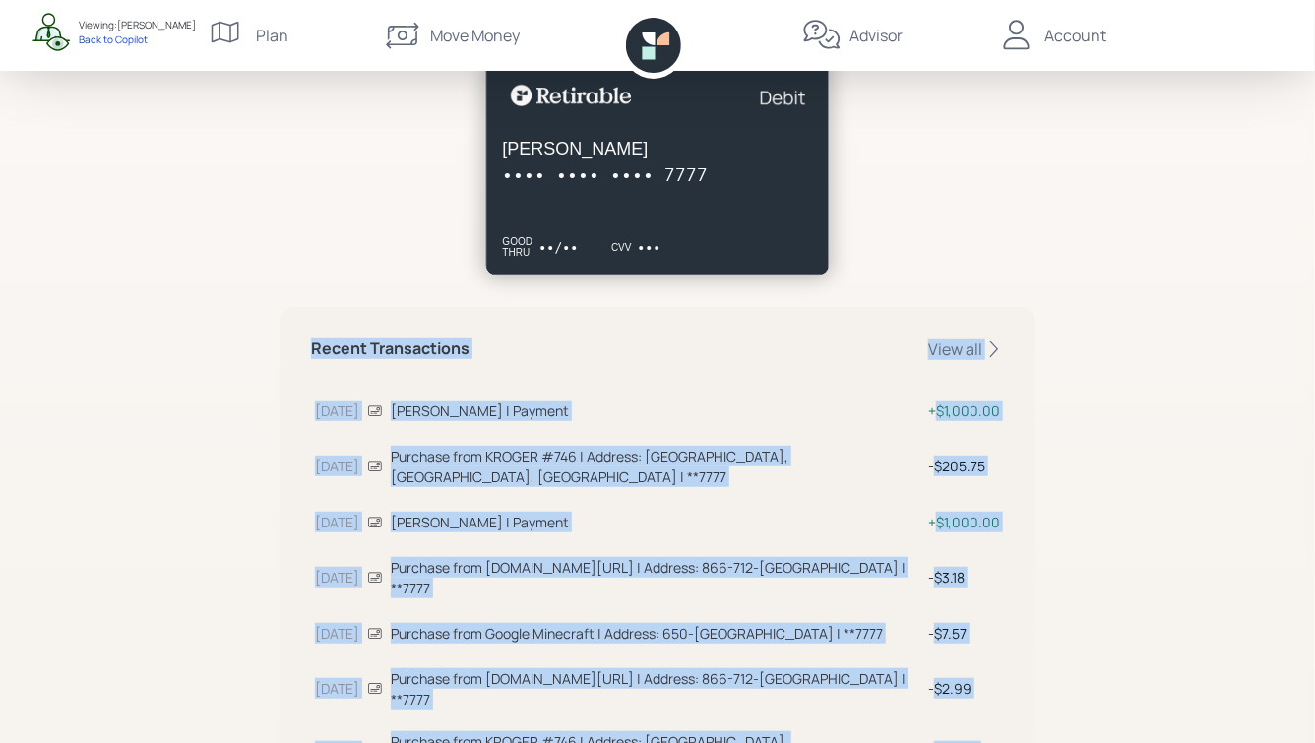
click at [837, 526] on td "[PERSON_NAME] | Payment" at bounding box center [656, 519] width 538 height 48
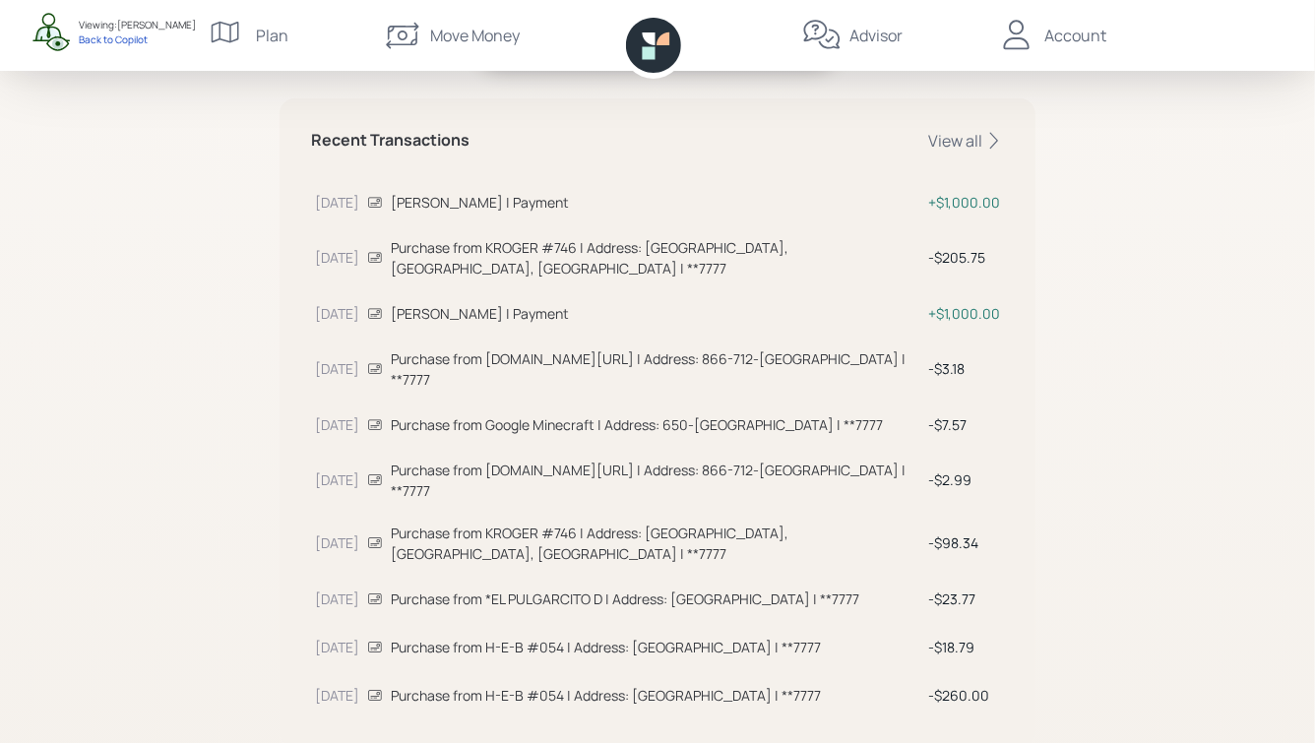
scroll to position [0, 0]
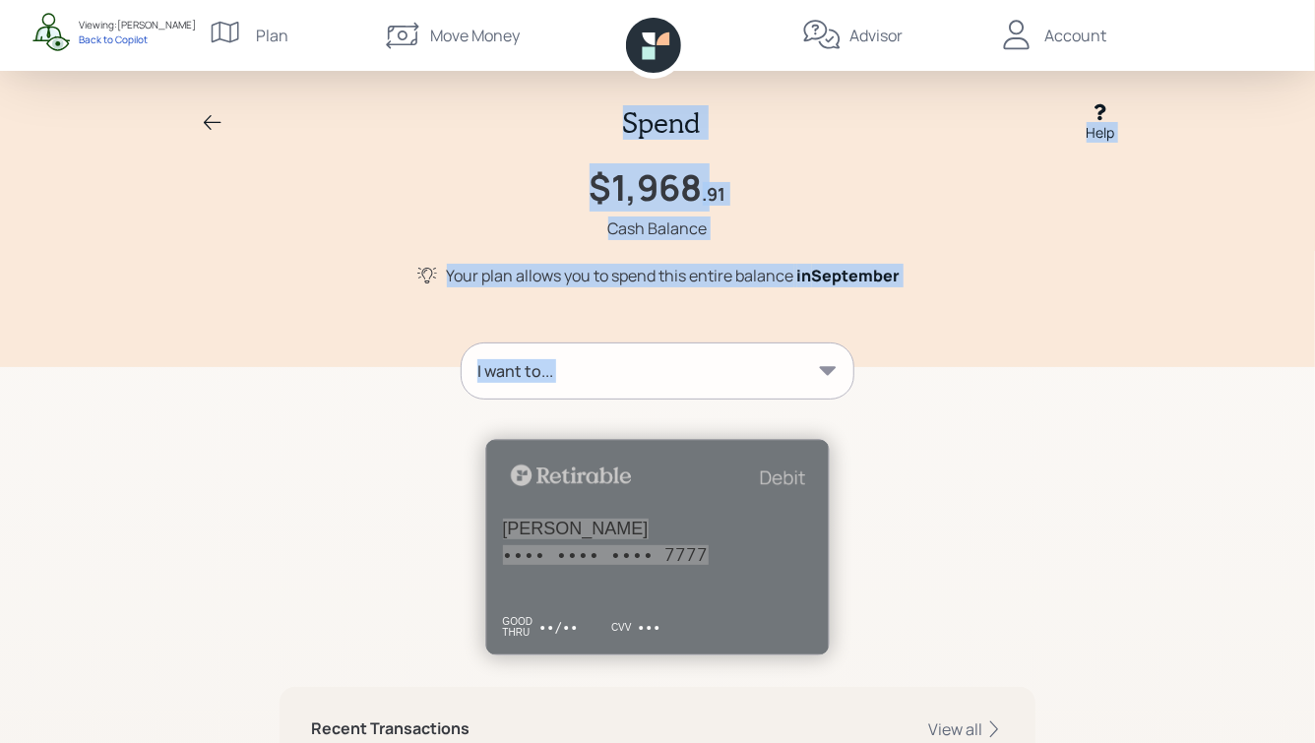
drag, startPoint x: 614, startPoint y: 111, endPoint x: 996, endPoint y: 557, distance: 587.2
click at [996, 557] on div "Spend Help $1,968 .91 Cash Balance Your plan allows you to spend this entire ba…" at bounding box center [657, 696] width 1315 height 1392
click at [996, 557] on div at bounding box center [658, 534] width 756 height 239
